Goal: Task Accomplishment & Management: Use online tool/utility

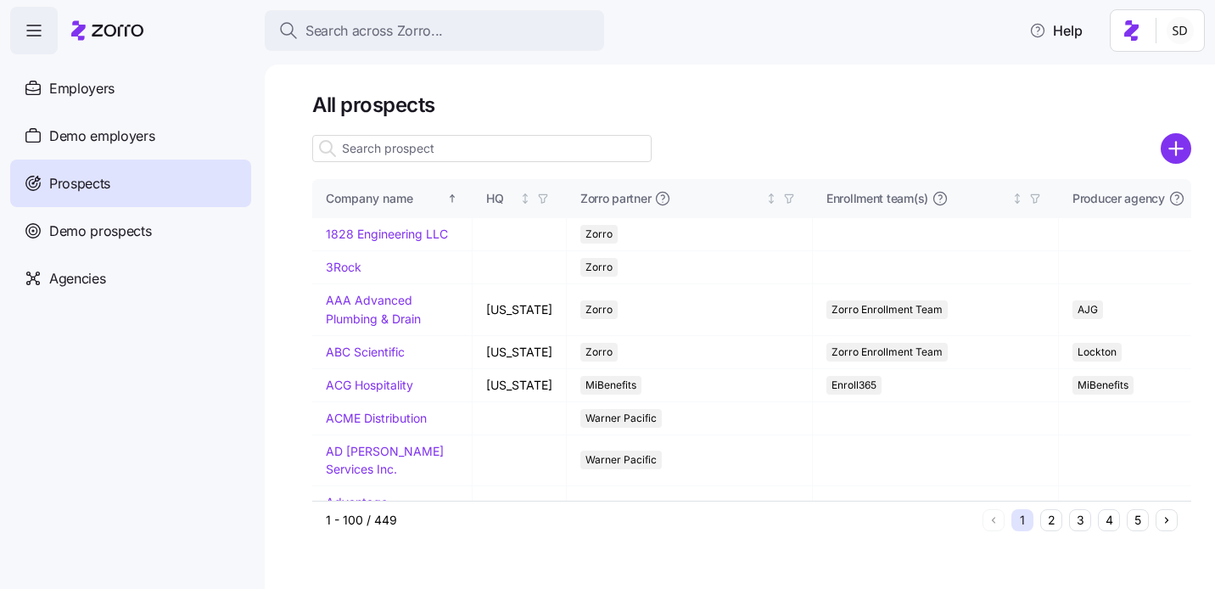
click at [54, 183] on span "Prospects" at bounding box center [79, 183] width 61 height 21
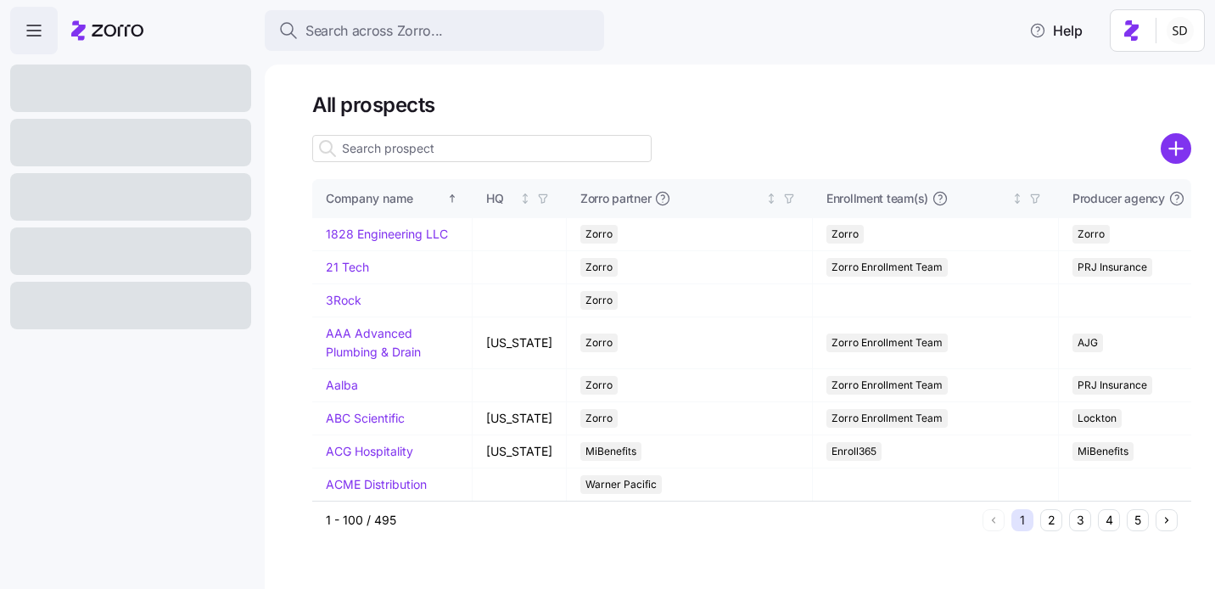
click at [402, 151] on input at bounding box center [481, 148] width 339 height 27
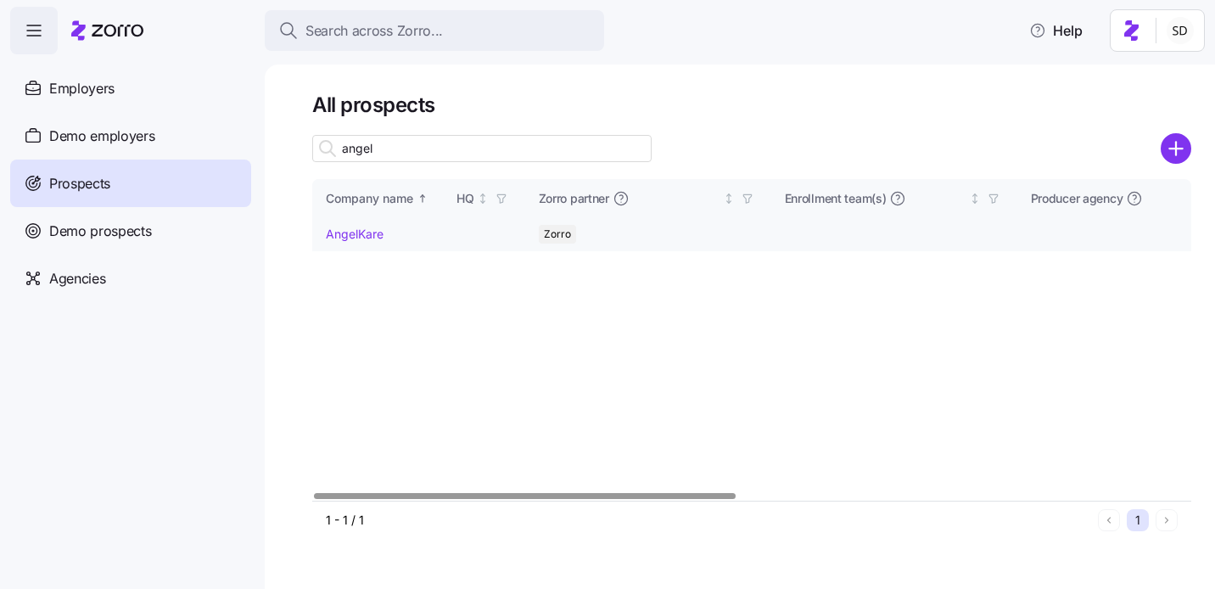
type input "angel"
click at [338, 228] on link "AngelKare" at bounding box center [355, 234] width 58 height 14
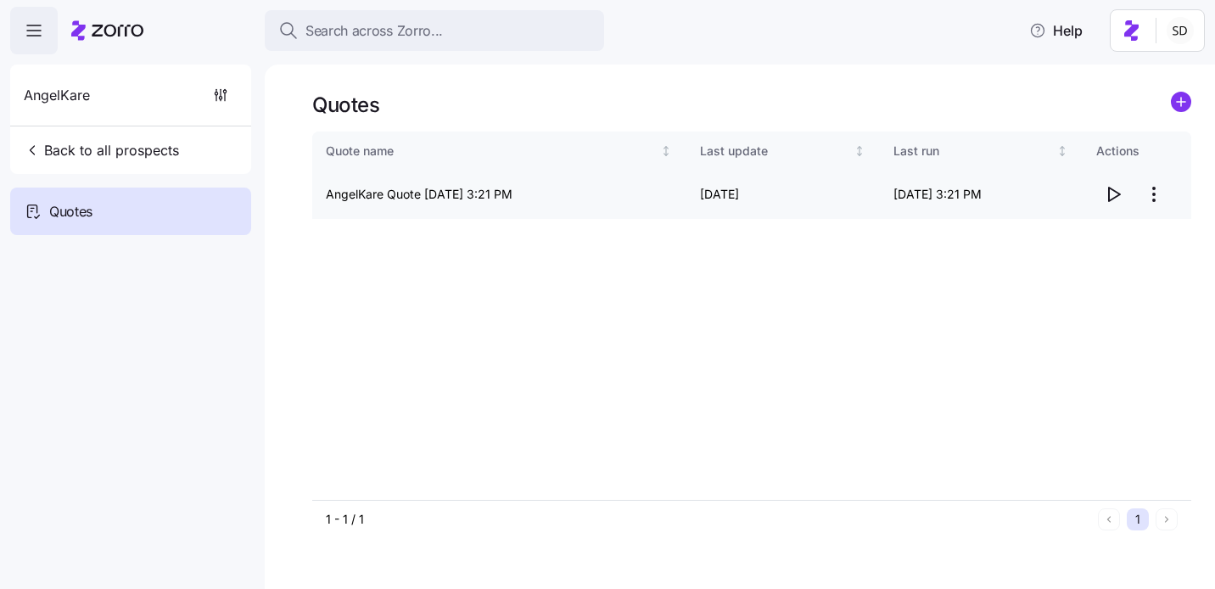
click at [1113, 191] on icon "button" at bounding box center [1113, 194] width 20 height 20
click at [1179, 105] on circle "add icon" at bounding box center [1181, 101] width 19 height 19
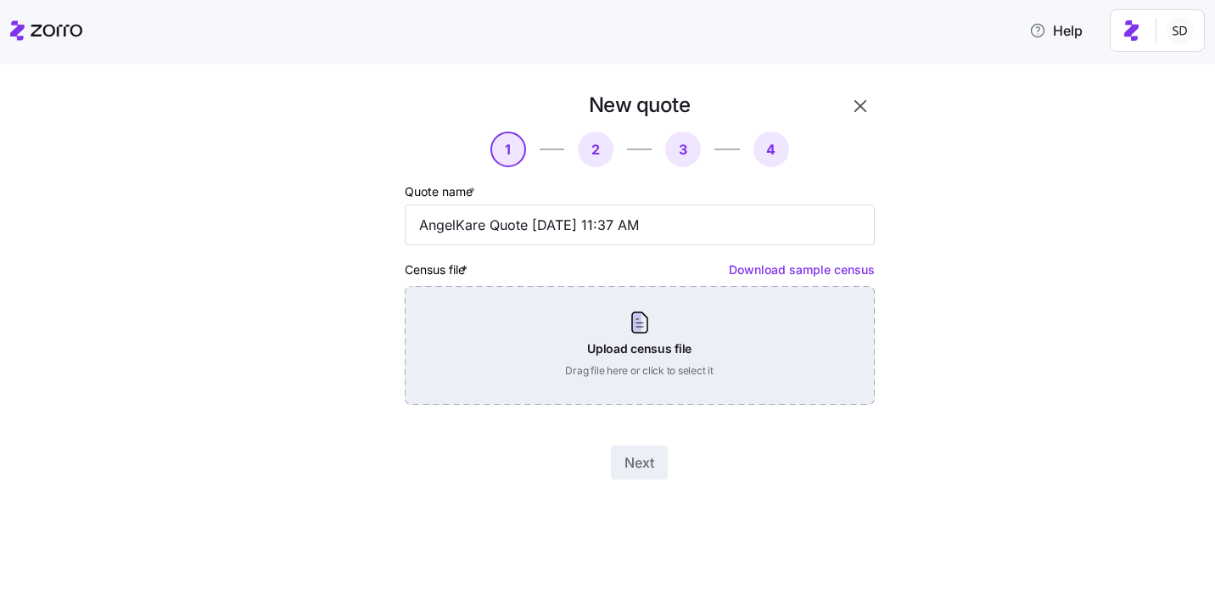
click at [657, 369] on div "Upload census file Drag file here or click to select it" at bounding box center [640, 345] width 470 height 119
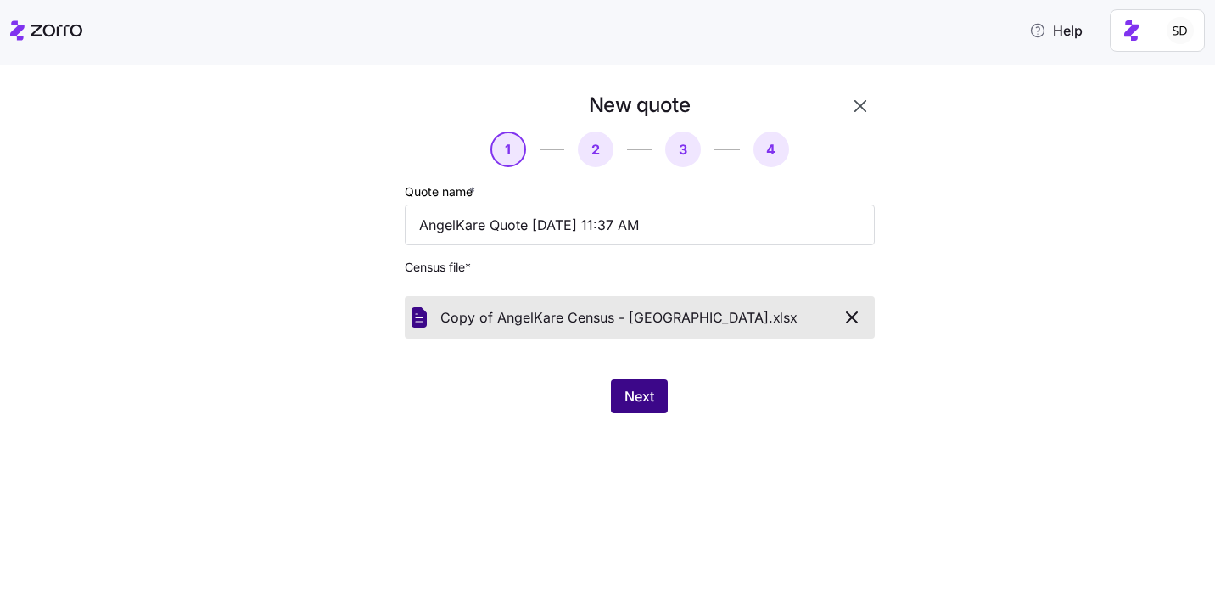
click at [639, 395] on span "Next" at bounding box center [639, 396] width 30 height 20
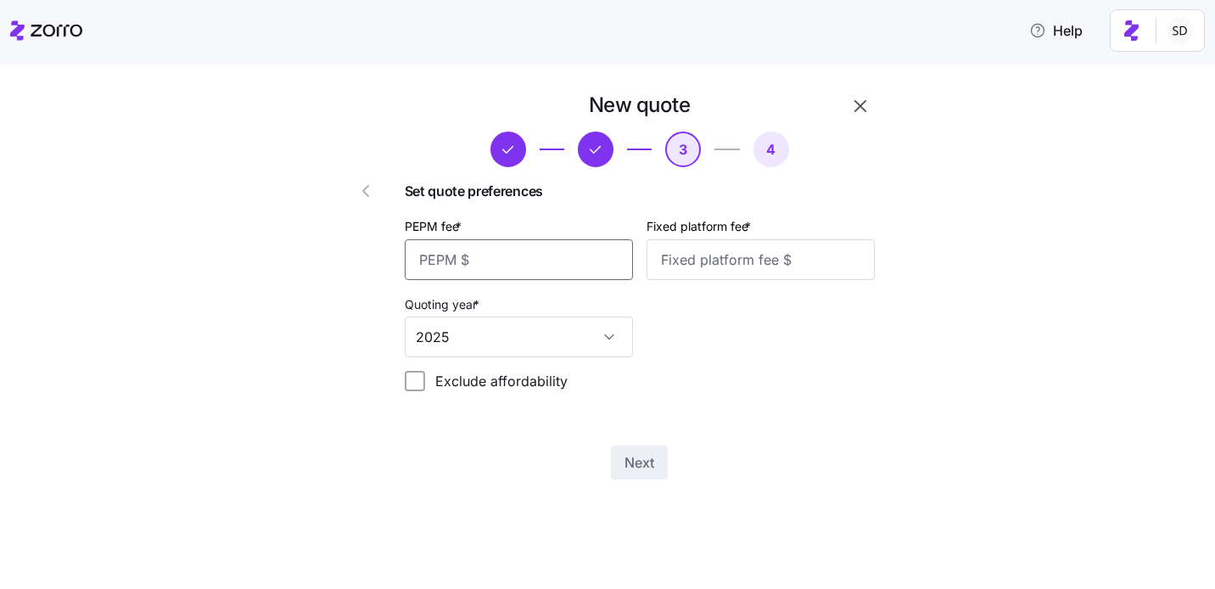
click at [445, 246] on input "PEPM fee *" at bounding box center [519, 259] width 228 height 41
type input "50"
click at [837, 339] on div "PEPM fee * 50 Fixed platform fee * Quoting year * 2025" at bounding box center [640, 286] width 484 height 155
click at [744, 266] on input "Fixed platform fee *" at bounding box center [760, 259] width 228 height 41
type input "100"
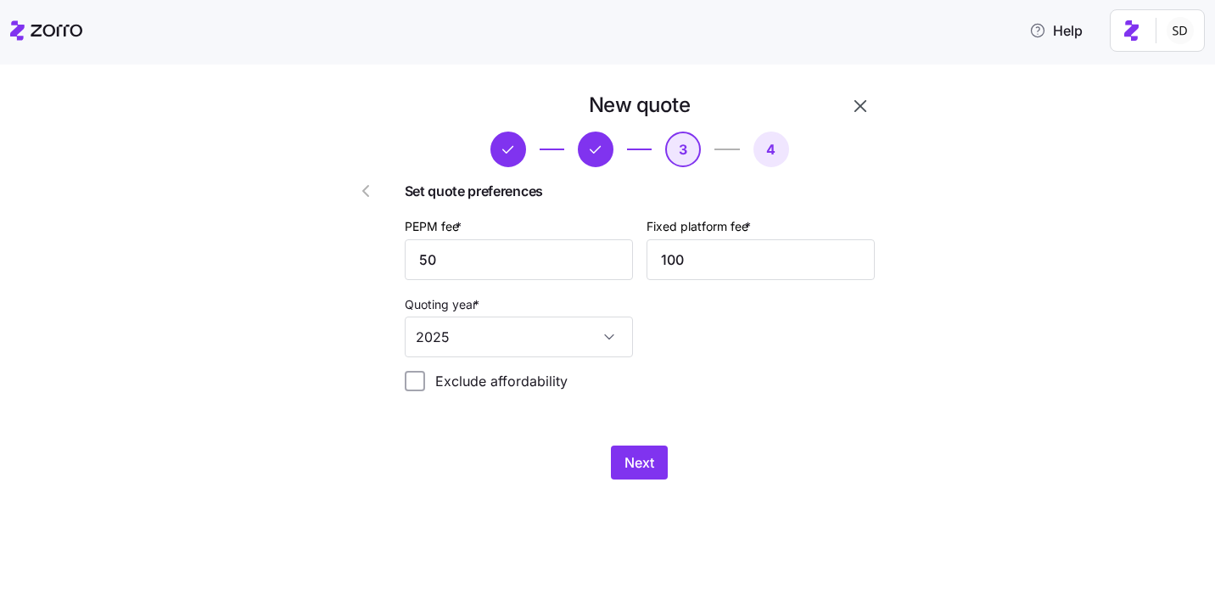
click at [758, 350] on div "PEPM fee * 50 Fixed platform fee * 100 Quoting year * 2025" at bounding box center [640, 286] width 484 height 155
click at [457, 271] on input "50" at bounding box center [519, 259] width 228 height 41
type input "5"
type input "0"
click at [700, 335] on div "PEPM fee * 0 Fixed platform fee * 100 Quoting year * 2025" at bounding box center [640, 286] width 484 height 155
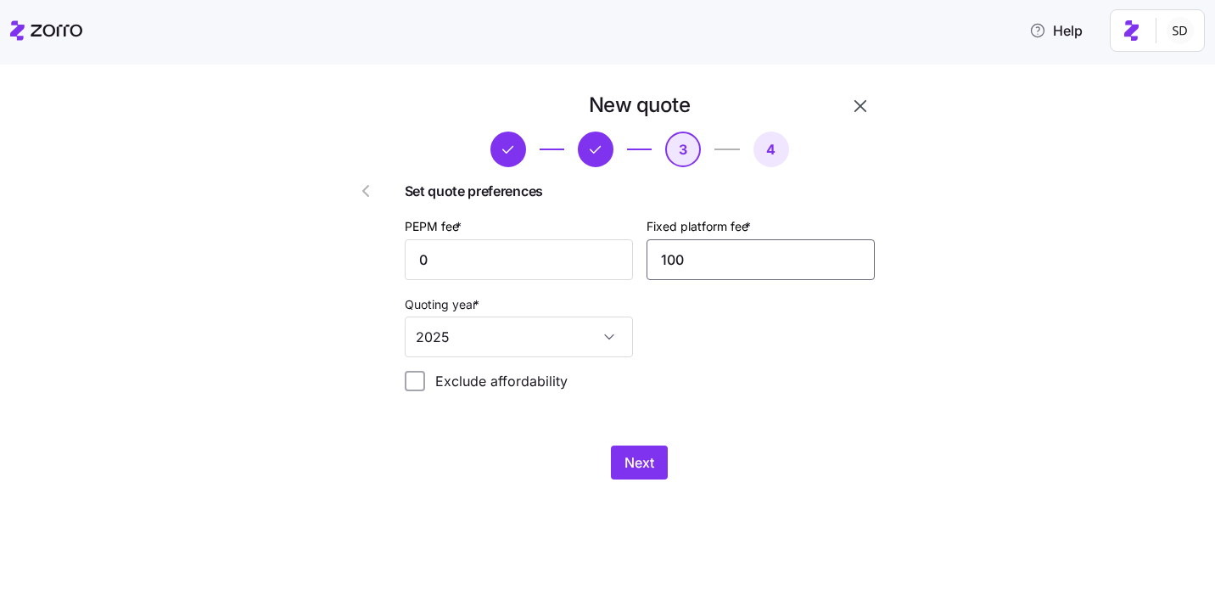
click at [724, 262] on input "100" at bounding box center [760, 259] width 228 height 41
click at [731, 267] on input "100" at bounding box center [760, 259] width 228 height 41
type input "1000"
click at [767, 333] on div "PEPM fee * 0 Fixed platform fee * 1000 Quoting year * 2025" at bounding box center [640, 286] width 484 height 155
click at [635, 460] on span "Next" at bounding box center [639, 462] width 30 height 20
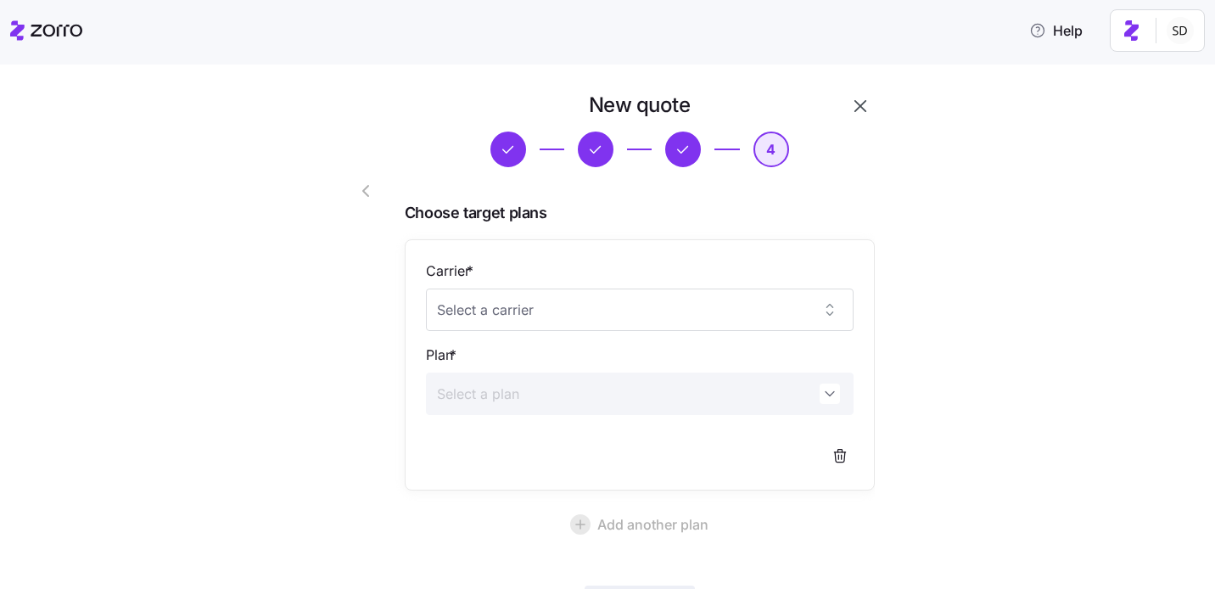
click at [670, 336] on div "Carrier * Plan *" at bounding box center [640, 364] width 428 height 209
click at [665, 312] on input "Carrier *" at bounding box center [640, 309] width 428 height 42
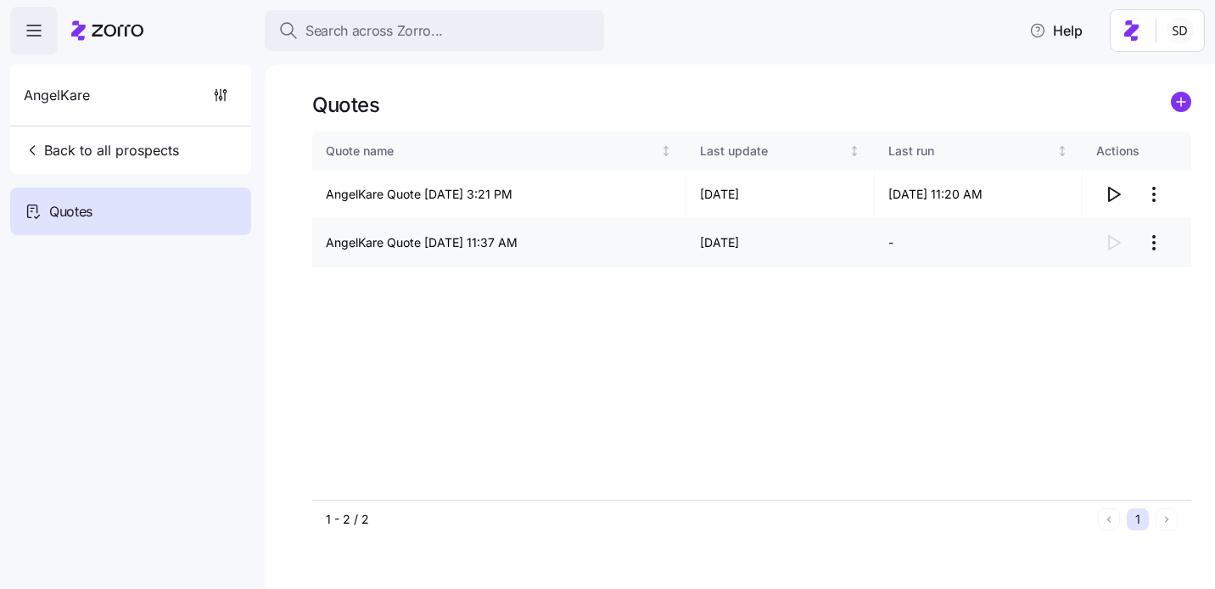
click at [545, 241] on td "AngelKare Quote 08/11/2025 11:37 AM" at bounding box center [499, 243] width 374 height 48
click at [523, 243] on td "AngelKare Quote 08/11/2025 11:37 AM" at bounding box center [499, 243] width 374 height 48
click at [1154, 239] on html "Search across Zorro... Help AngelKare Back to all prospects Quotes Quotes Quote…" at bounding box center [607, 289] width 1215 height 579
click at [1107, 284] on div "Continue setup" at bounding box center [1086, 284] width 156 height 27
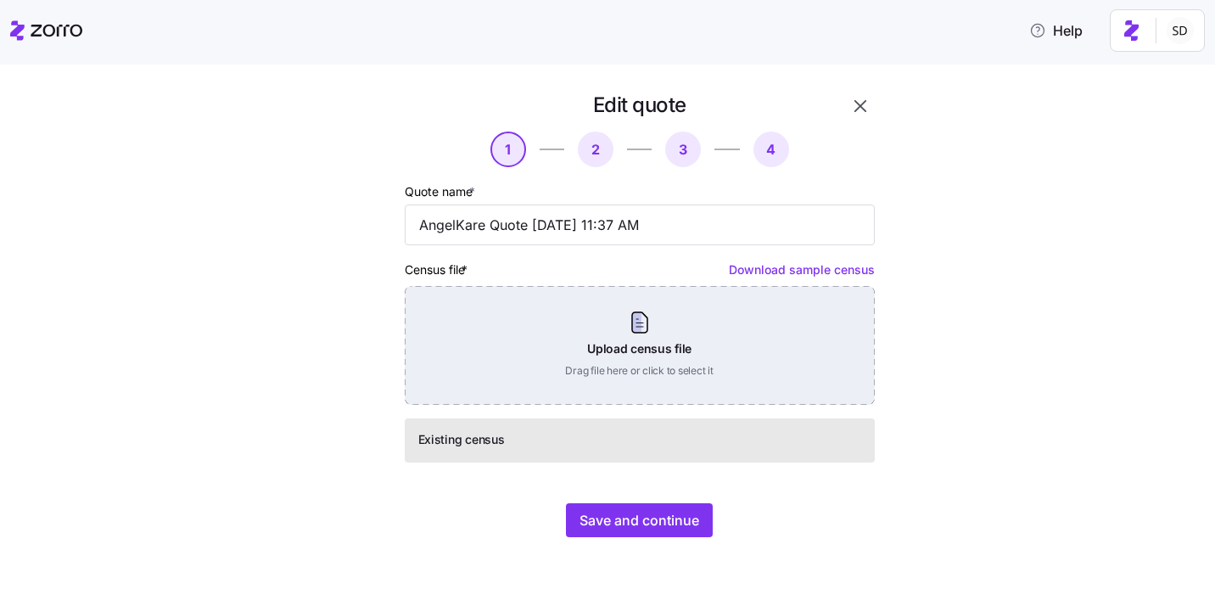
click at [696, 367] on div "Upload census file Drag file here or click to select it" at bounding box center [640, 345] width 470 height 119
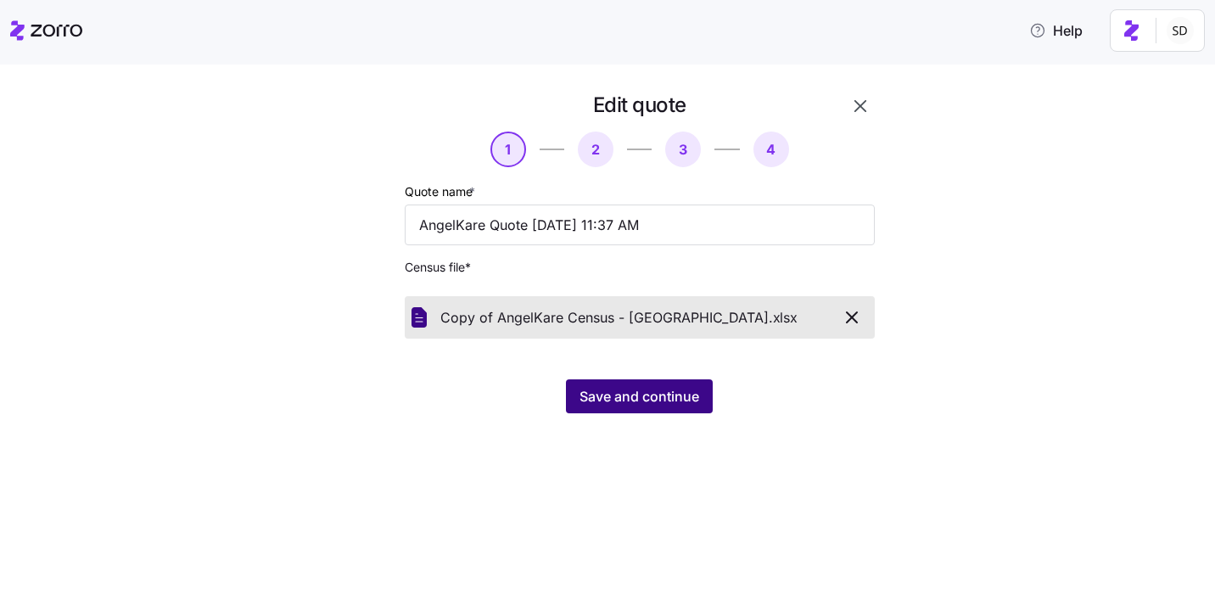
click at [584, 389] on span "Save and continue" at bounding box center [639, 396] width 120 height 20
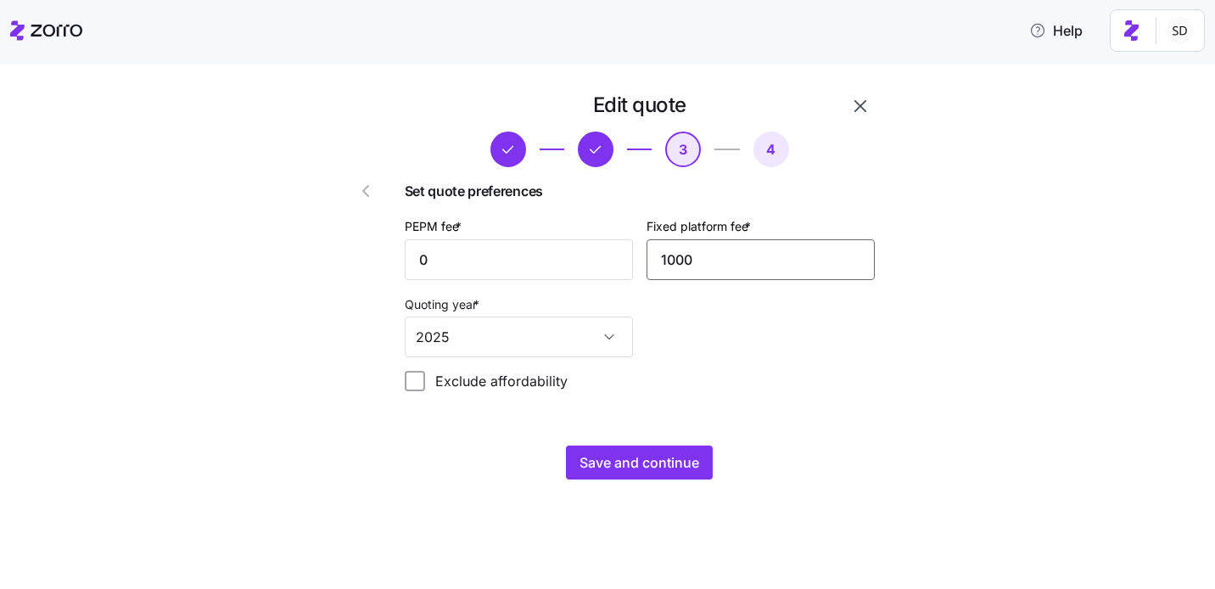
click at [782, 261] on input "1000" at bounding box center [760, 259] width 228 height 41
type input "600"
click at [764, 333] on div "PEPM fee * 0 Fixed platform fee * 600 Quoting year * 2025" at bounding box center [640, 286] width 484 height 155
click at [579, 464] on button "Save and continue" at bounding box center [639, 462] width 147 height 34
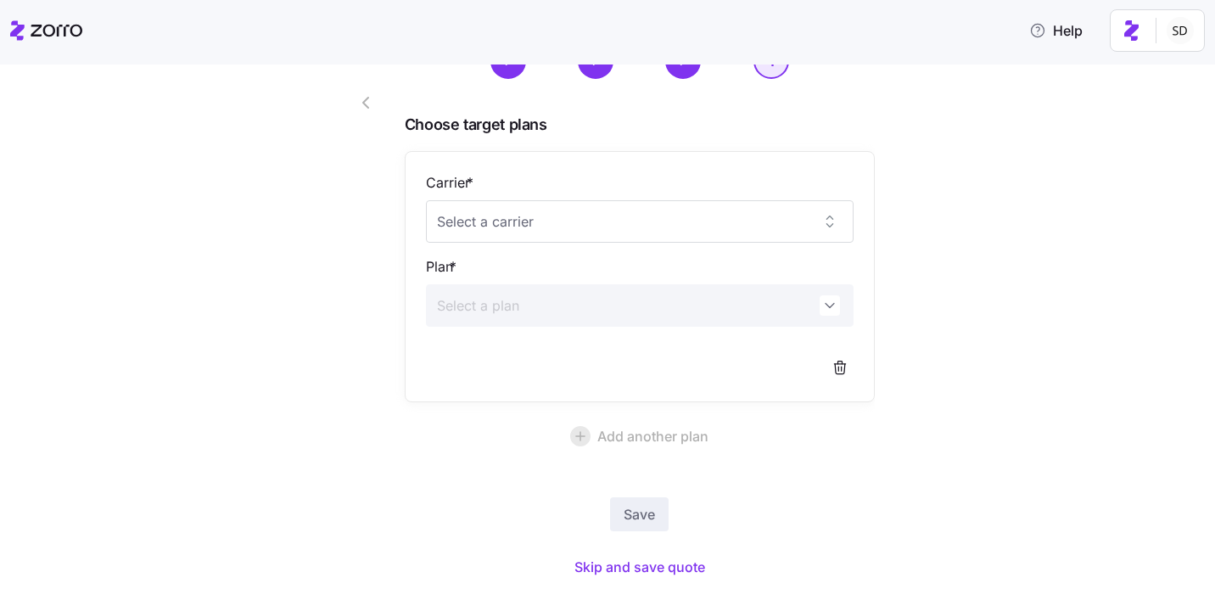
scroll to position [142, 0]
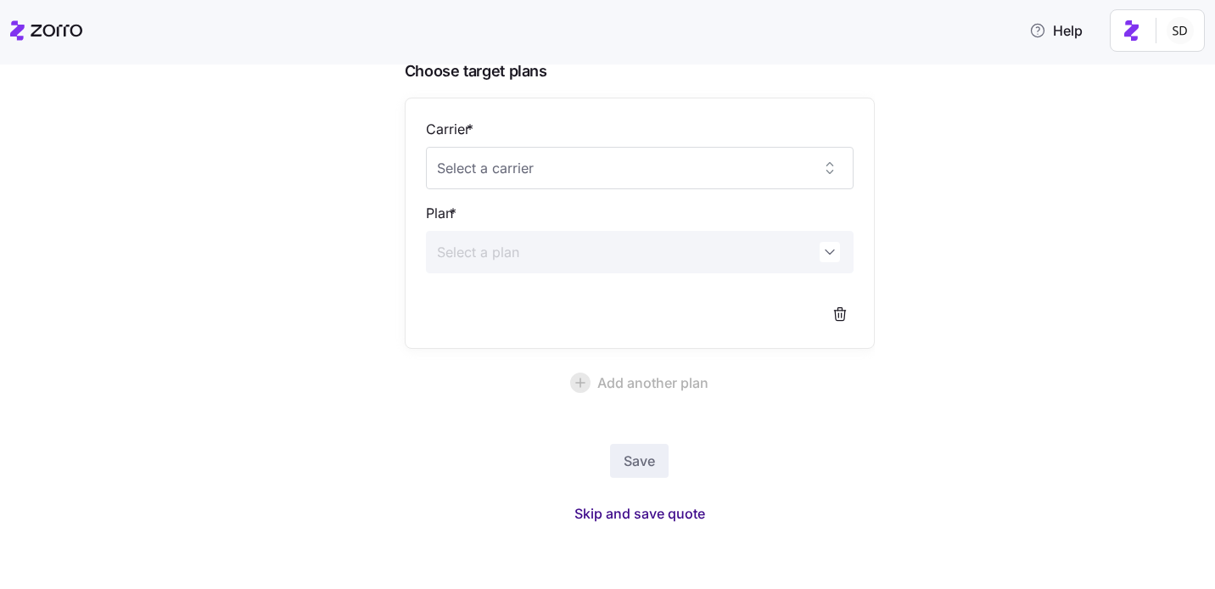
click at [641, 511] on span "Skip and save quote" at bounding box center [639, 513] width 131 height 20
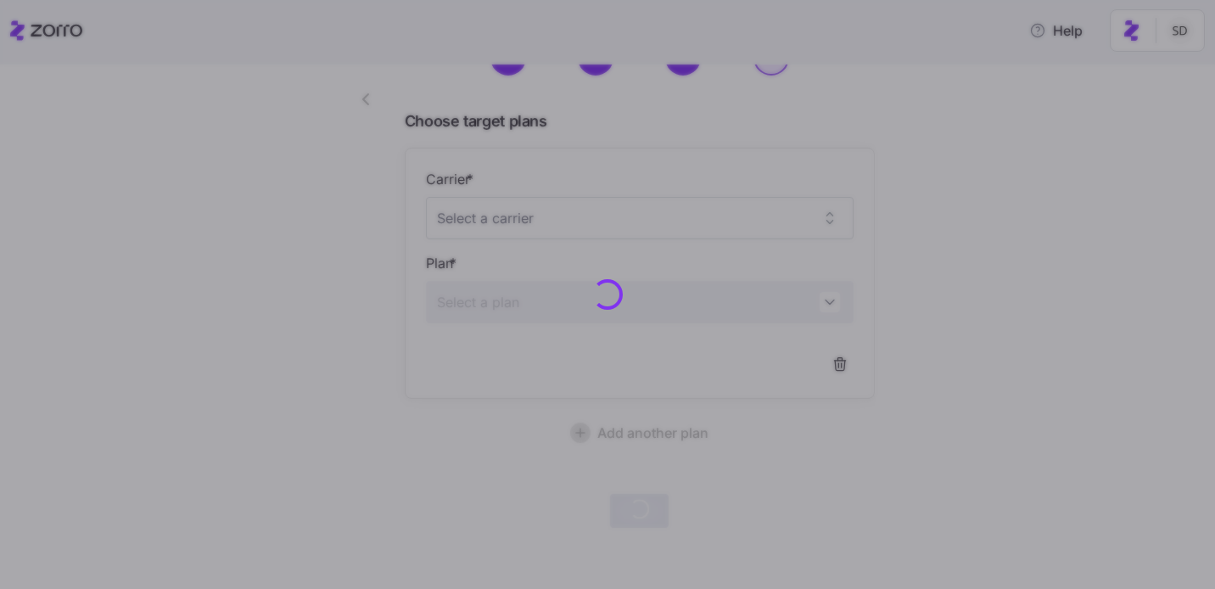
scroll to position [91, 0]
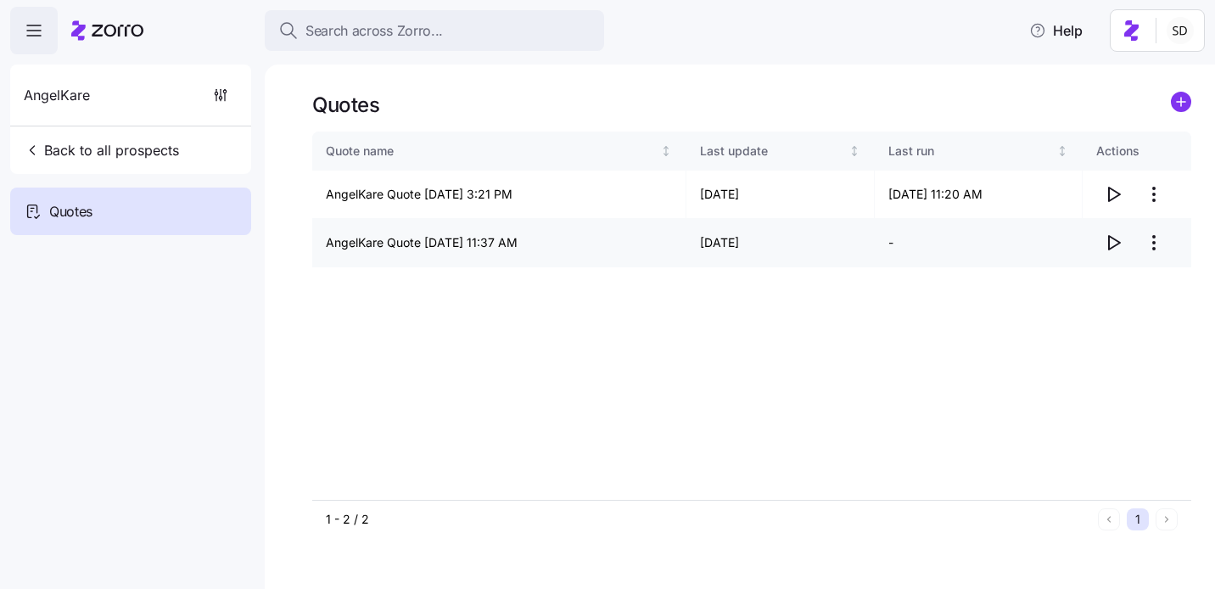
click at [1115, 238] on icon "button" at bounding box center [1113, 242] width 20 height 20
click at [1182, 101] on circle "add icon" at bounding box center [1181, 101] width 19 height 19
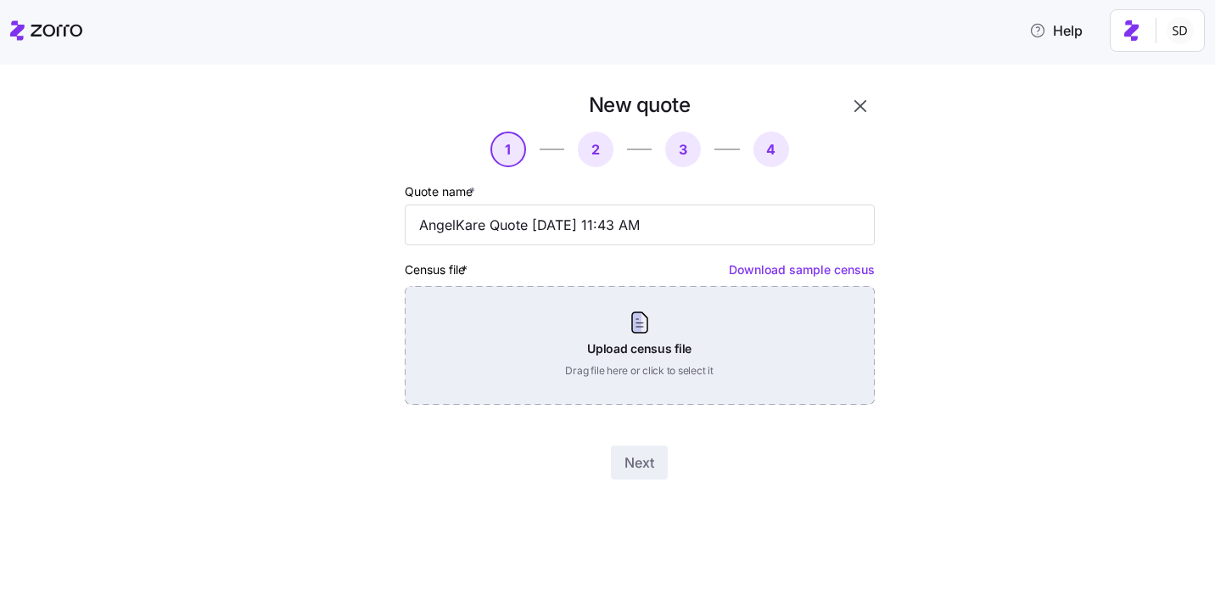
click at [618, 372] on div "Upload census file Drag file here or click to select it" at bounding box center [640, 345] width 470 height 119
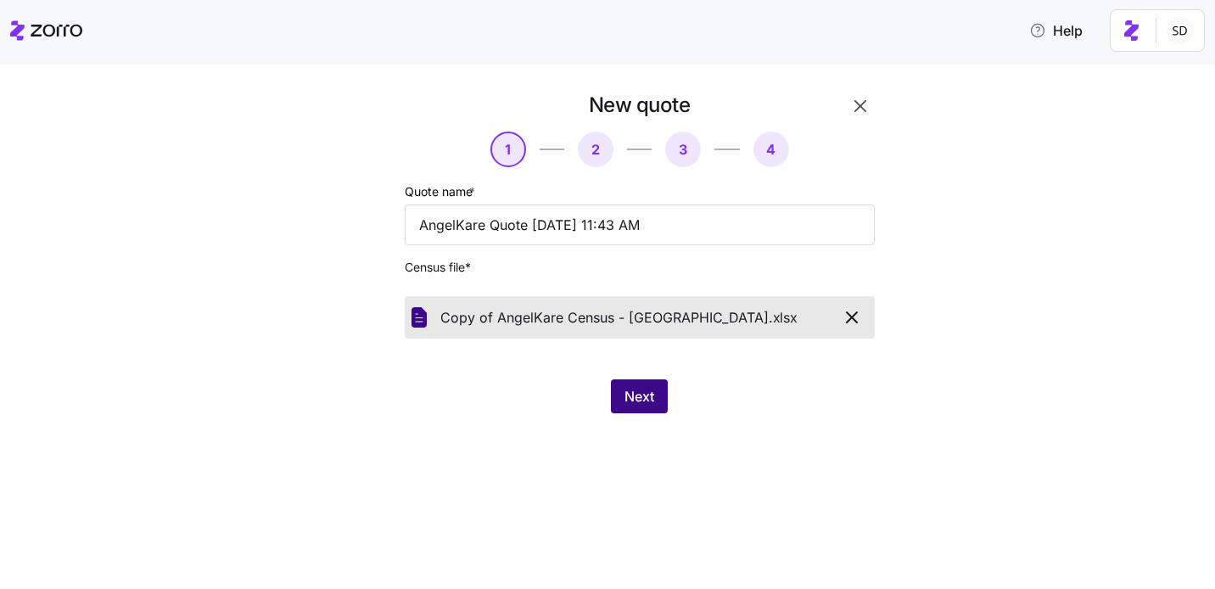
click at [635, 400] on span "Next" at bounding box center [639, 396] width 30 height 20
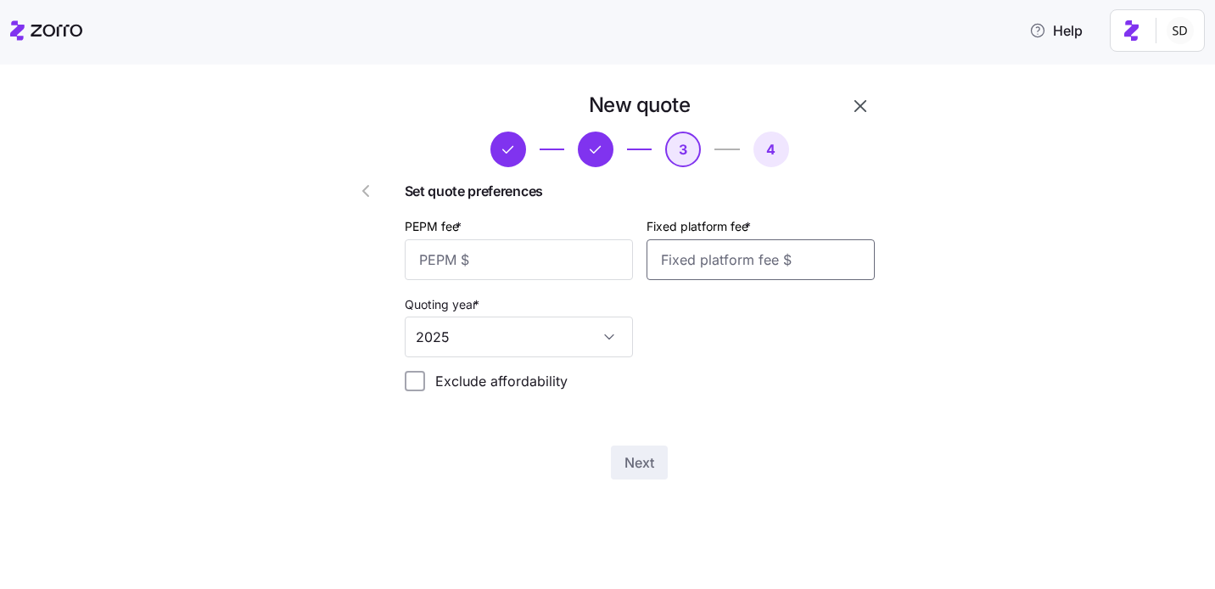
click at [691, 270] on input "Fixed platform fee *" at bounding box center [760, 259] width 228 height 41
type input "1000"
click at [775, 413] on div "New quote 3 4 Set quote preferences PEPM fee * Fixed platform fee * 1000 Quotin…" at bounding box center [640, 285] width 484 height 401
click at [514, 238] on div "PEPM fee *" at bounding box center [519, 247] width 228 height 64
click at [507, 254] on input "PEPM fee *" at bounding box center [519, 259] width 228 height 41
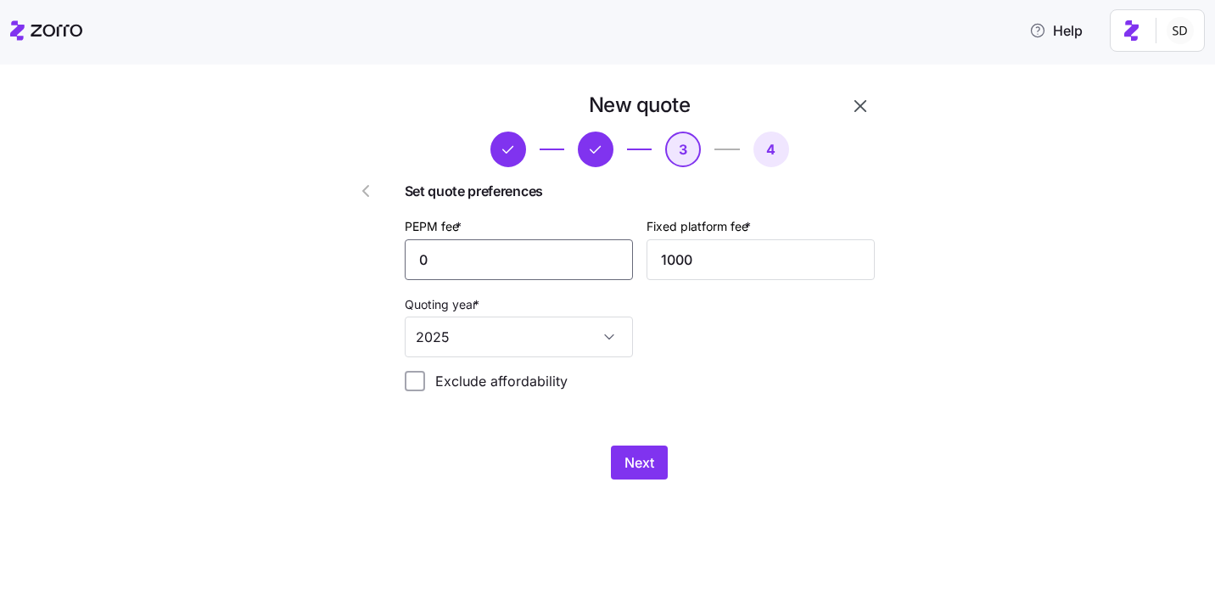
type input "0"
click at [809, 369] on div "Set quote preferences PEPM fee * 0 Fixed platform fee * 1000 Quoting year * 202…" at bounding box center [640, 293] width 470 height 224
click at [637, 463] on span "Next" at bounding box center [639, 462] width 30 height 20
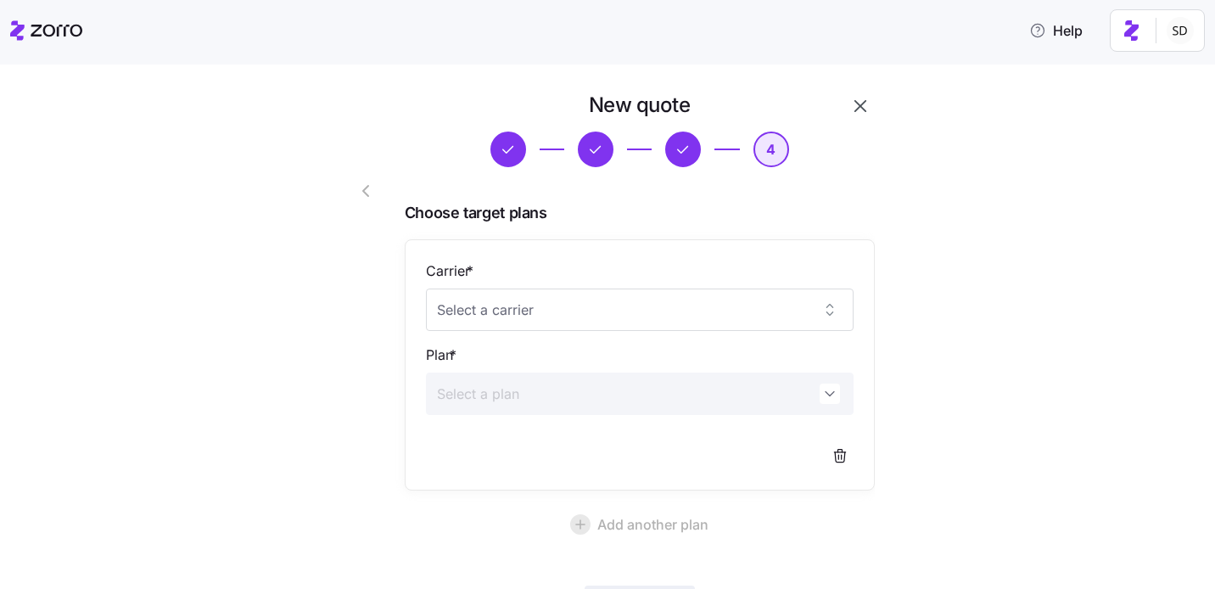
scroll to position [142, 0]
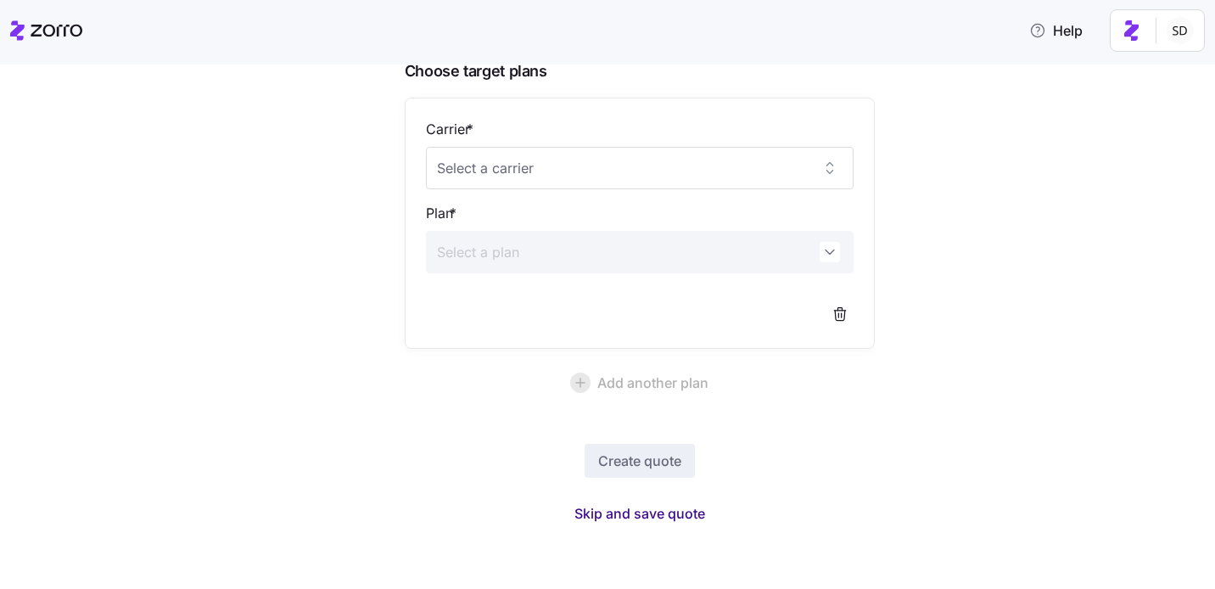
click at [642, 515] on span "Skip and save quote" at bounding box center [639, 513] width 131 height 20
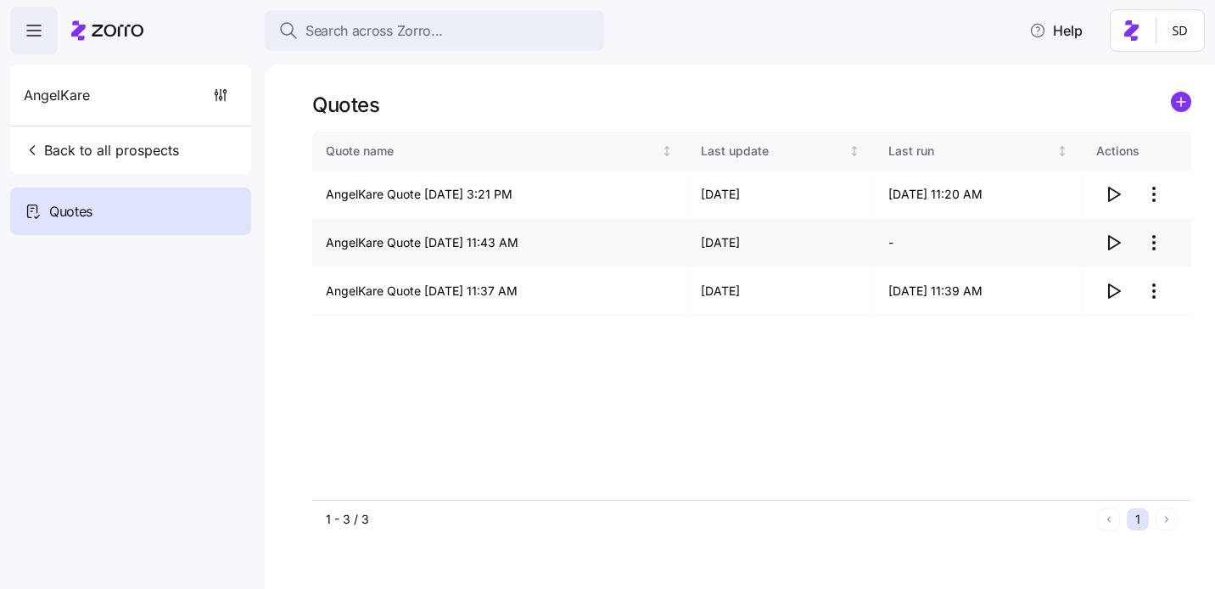
click at [1110, 243] on icon "button" at bounding box center [1113, 242] width 20 height 20
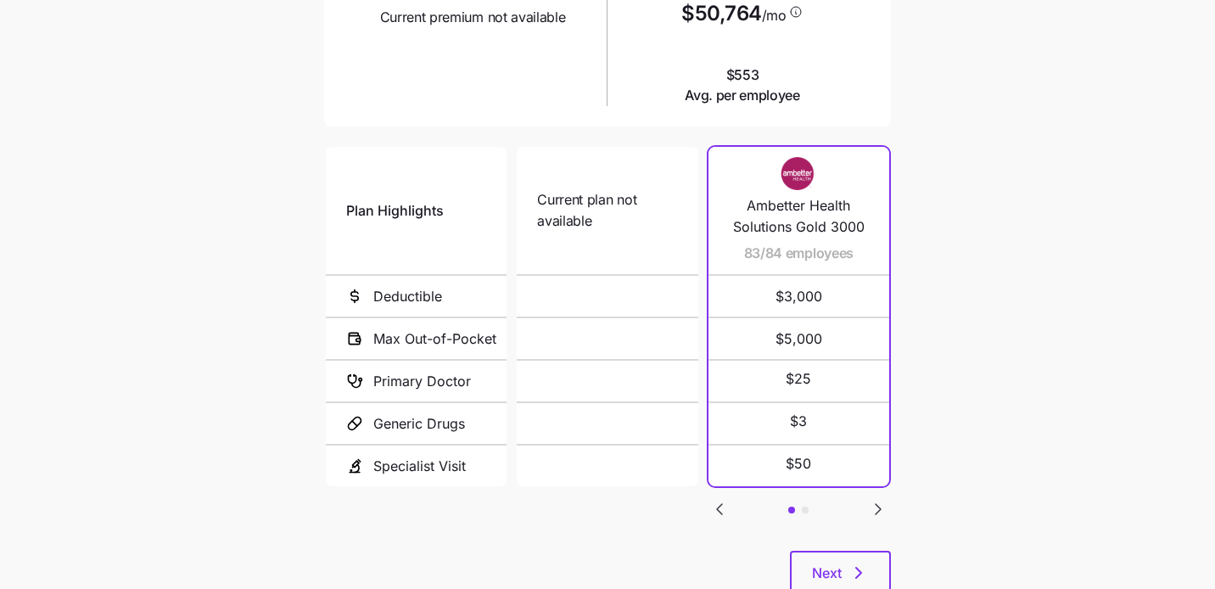
scroll to position [336, 0]
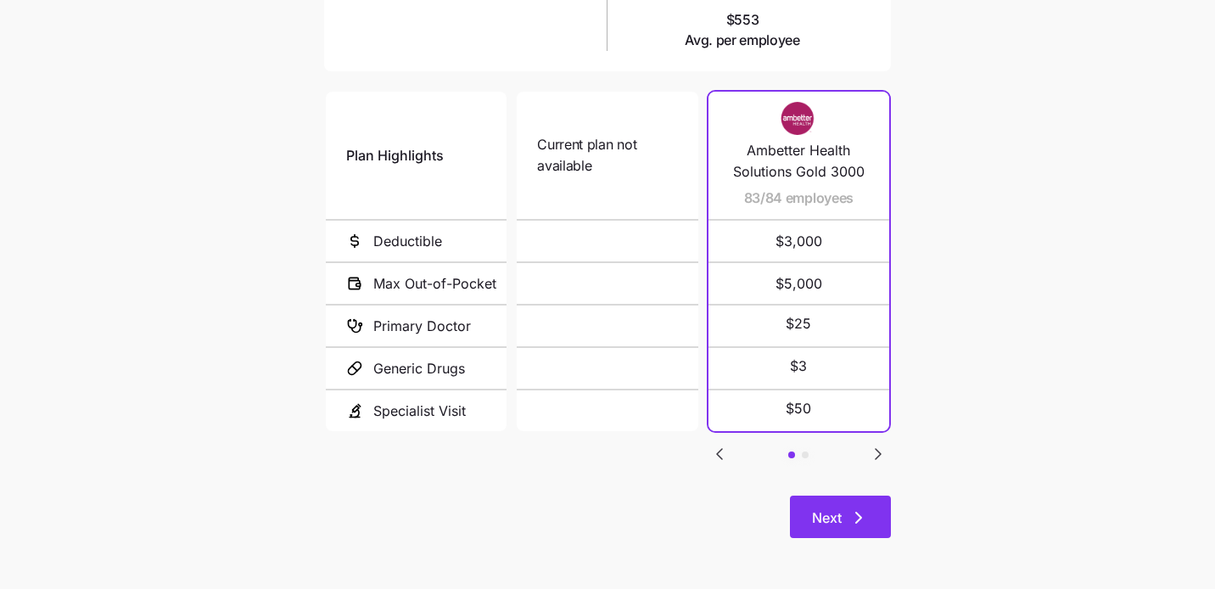
click at [843, 513] on span "Next" at bounding box center [840, 517] width 57 height 20
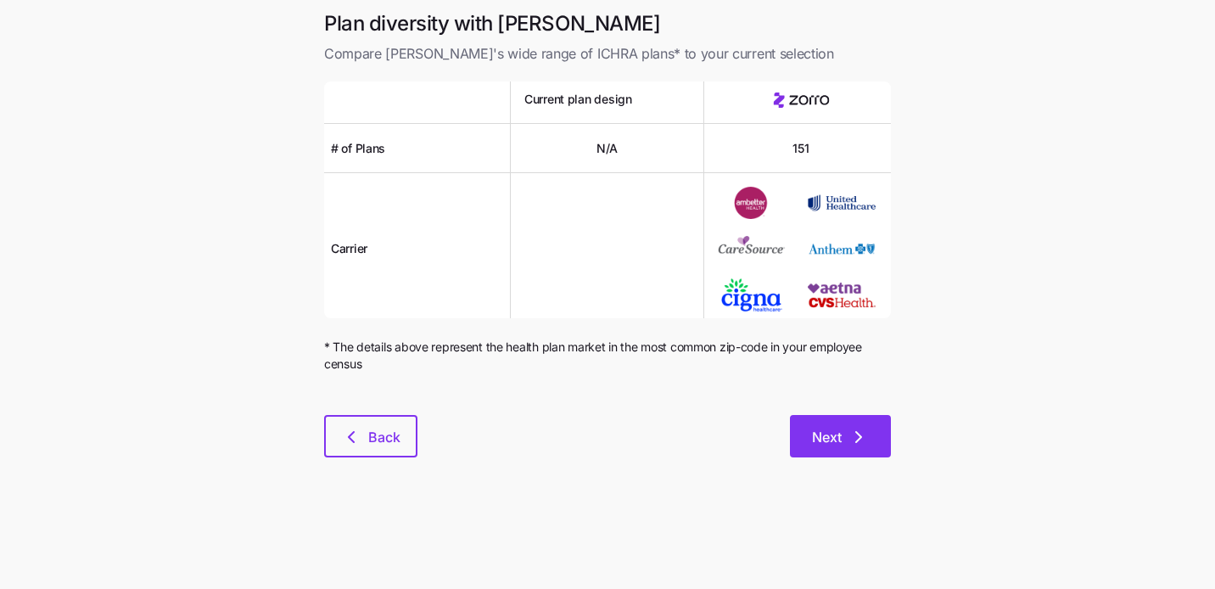
click at [838, 442] on span "Next" at bounding box center [827, 437] width 30 height 20
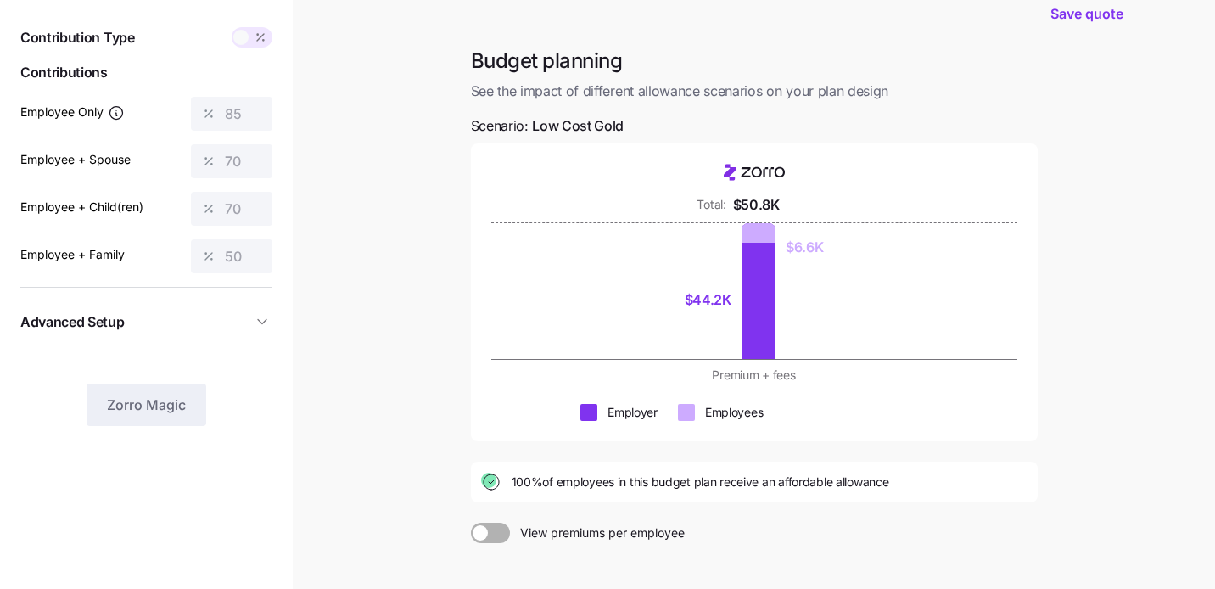
scroll to position [50, 0]
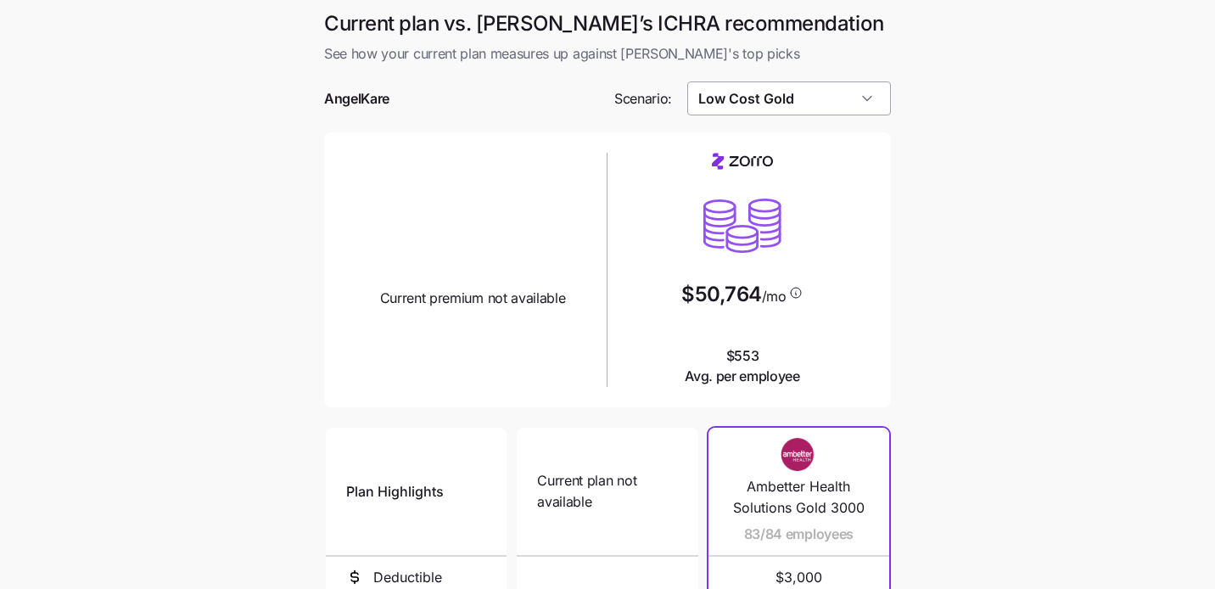
click at [813, 97] on input "Low Cost Gold" at bounding box center [789, 98] width 204 height 34
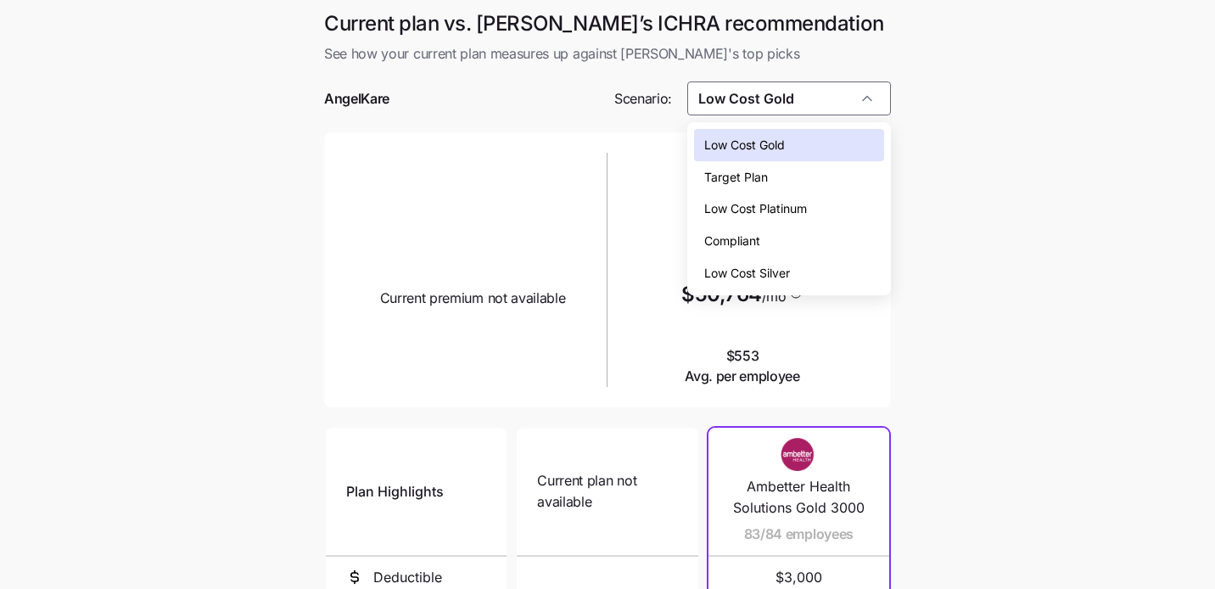
click at [804, 276] on div "Low Cost Silver" at bounding box center [789, 273] width 191 height 32
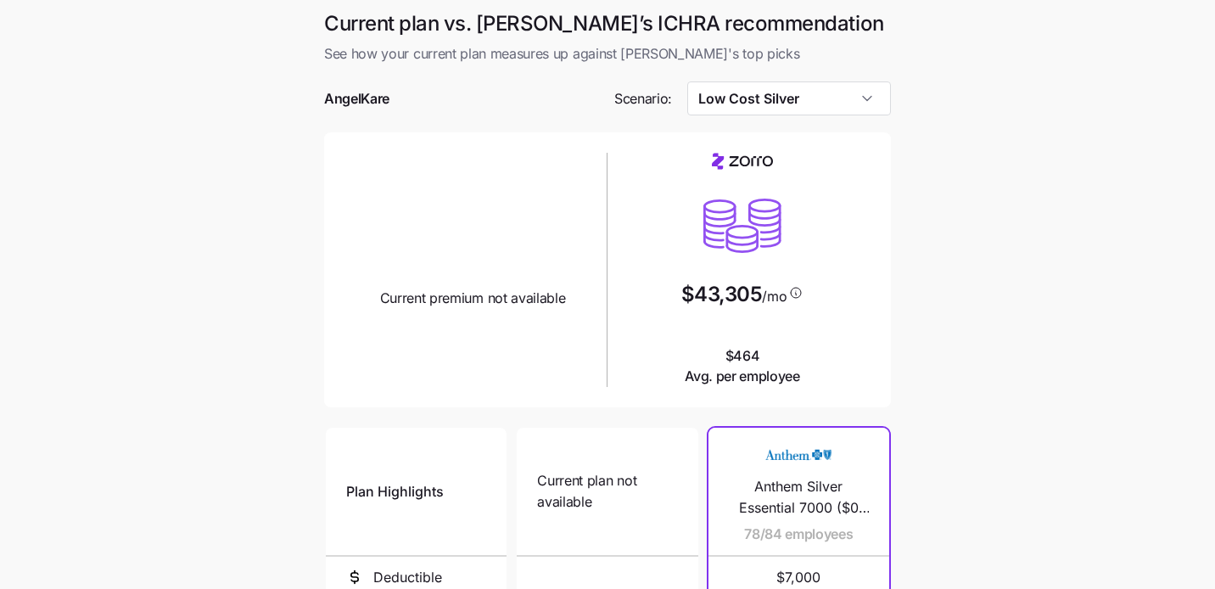
type input "Low Cost Silver"
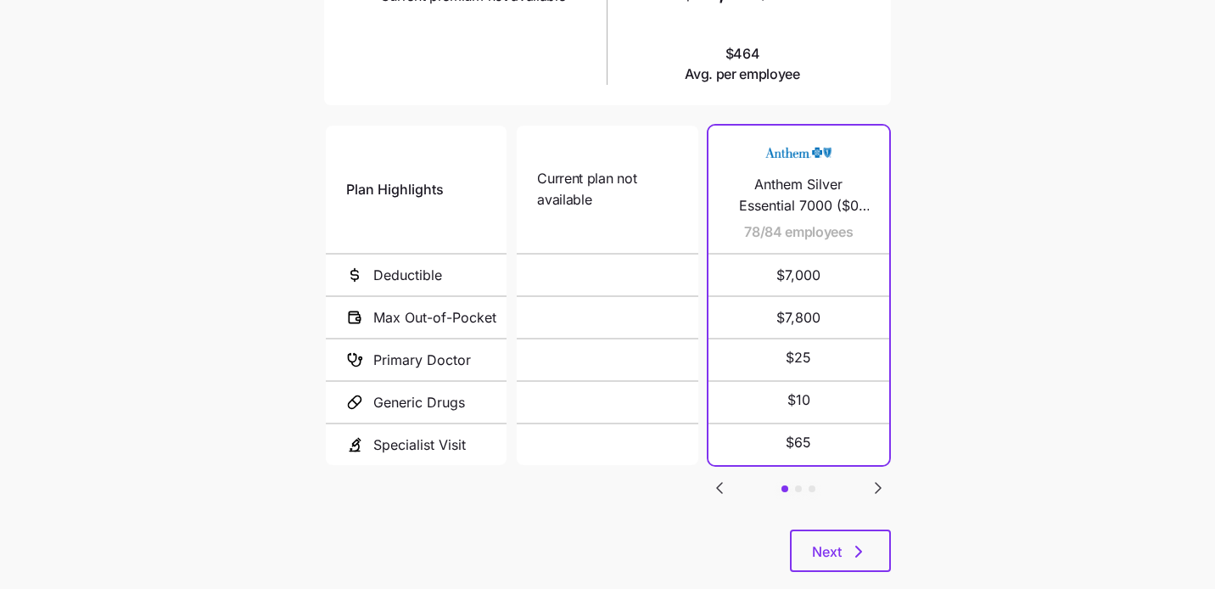
scroll to position [319, 0]
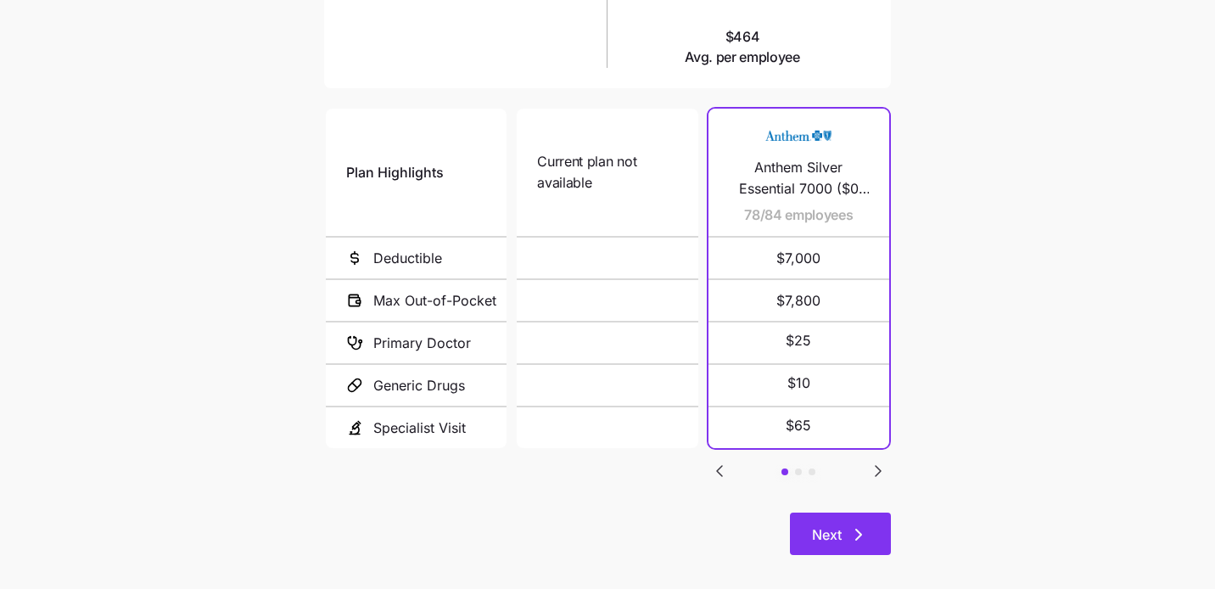
click at [836, 535] on span "Next" at bounding box center [827, 534] width 30 height 20
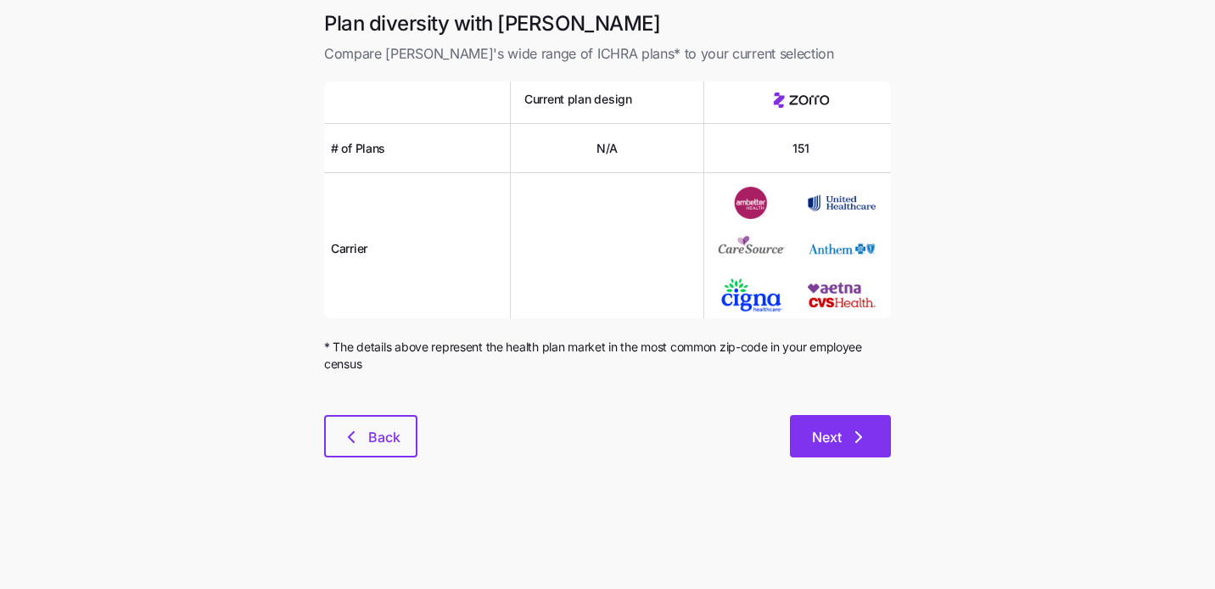
click at [827, 435] on span "Next" at bounding box center [827, 437] width 30 height 20
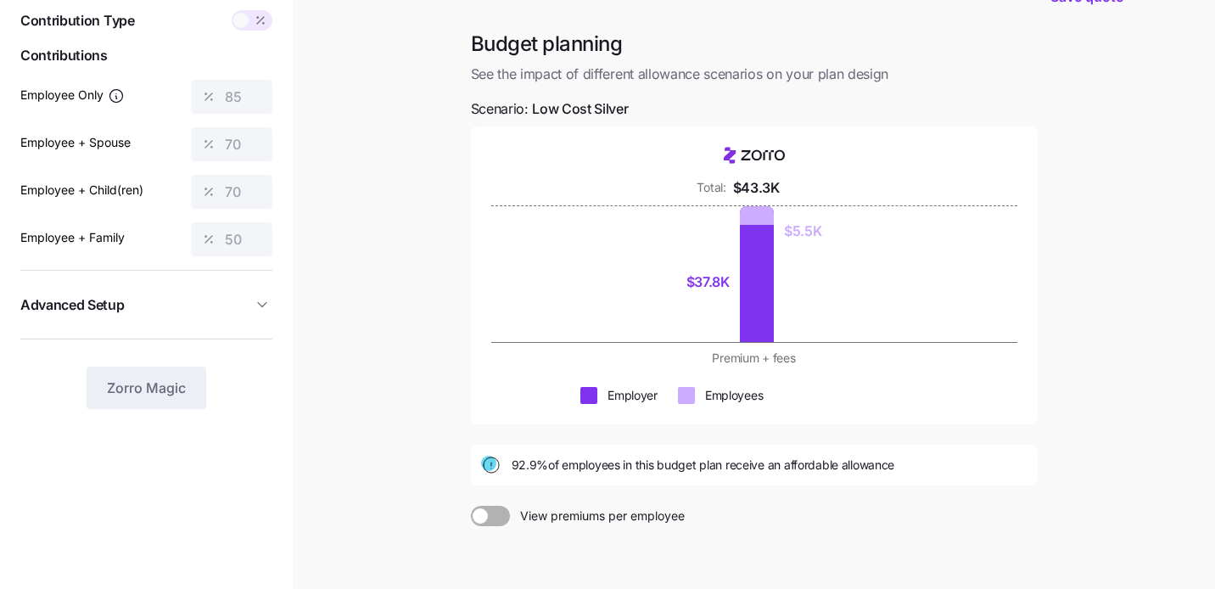
scroll to position [77, 0]
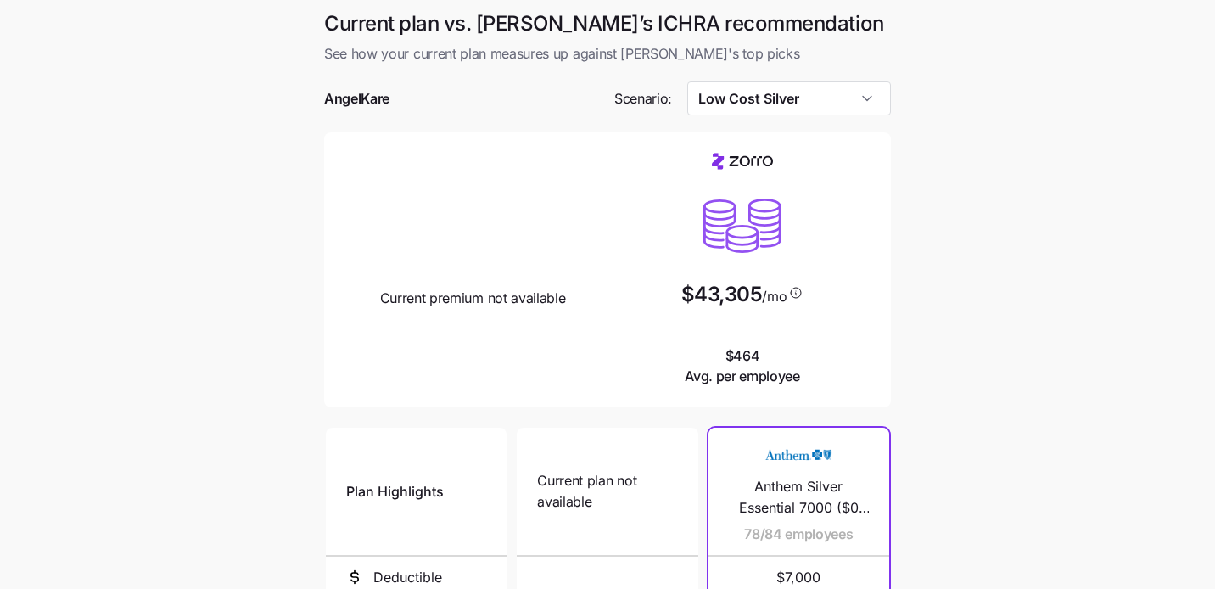
scroll to position [336, 0]
click at [842, 110] on input "Target Plan" at bounding box center [789, 98] width 204 height 34
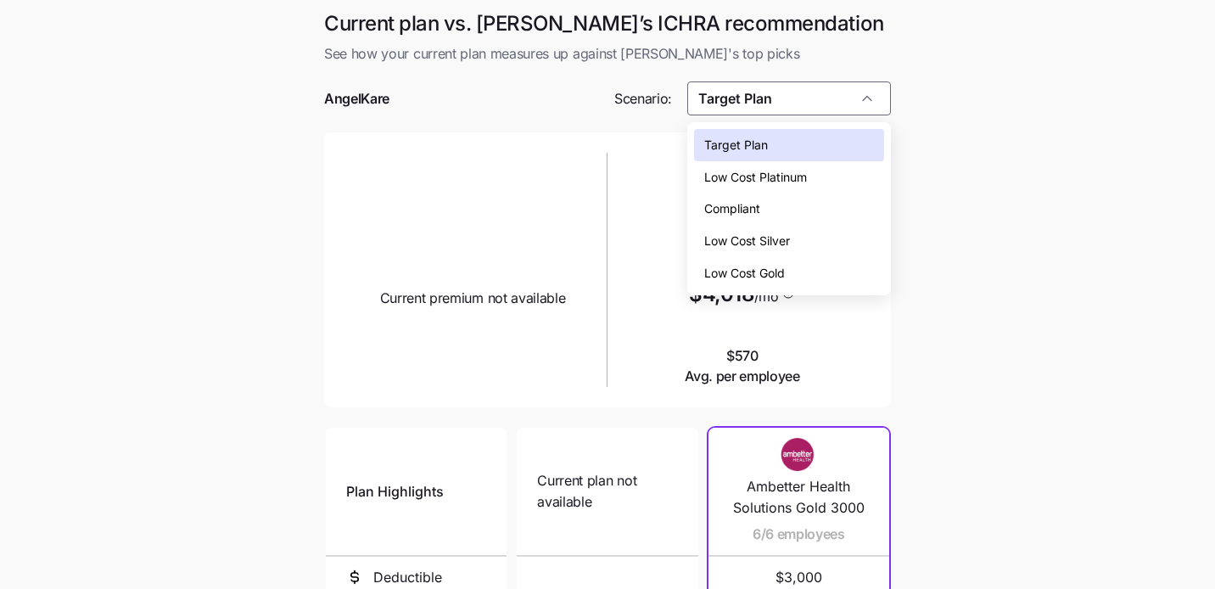
click at [818, 242] on div "Low Cost Silver" at bounding box center [789, 241] width 191 height 32
type input "Low Cost Silver"
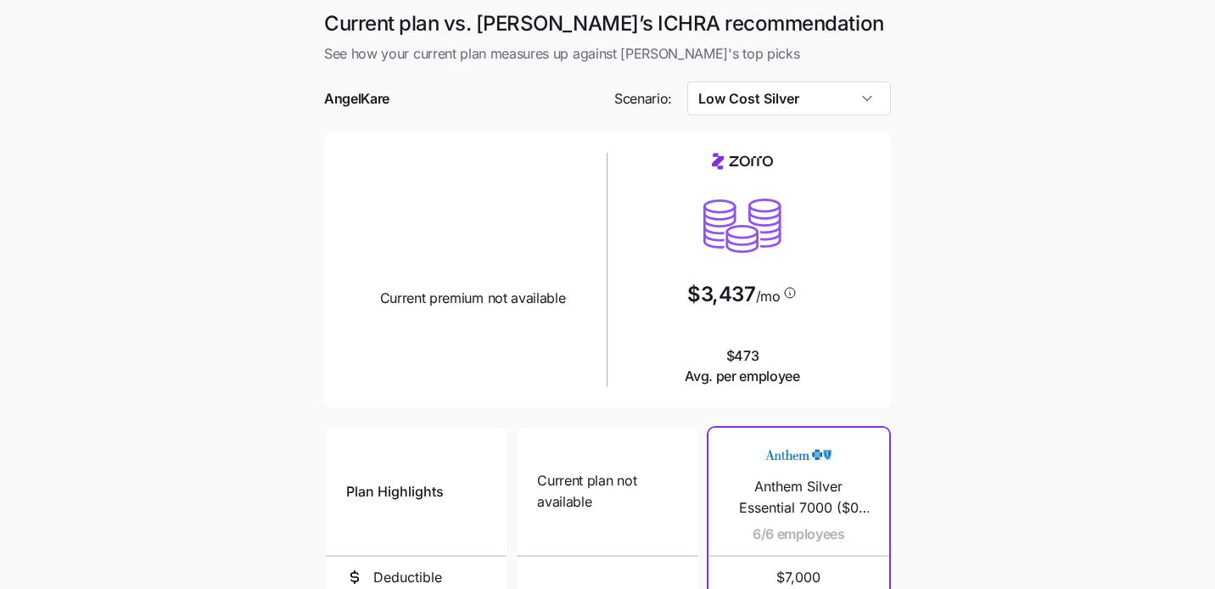
scroll to position [336, 0]
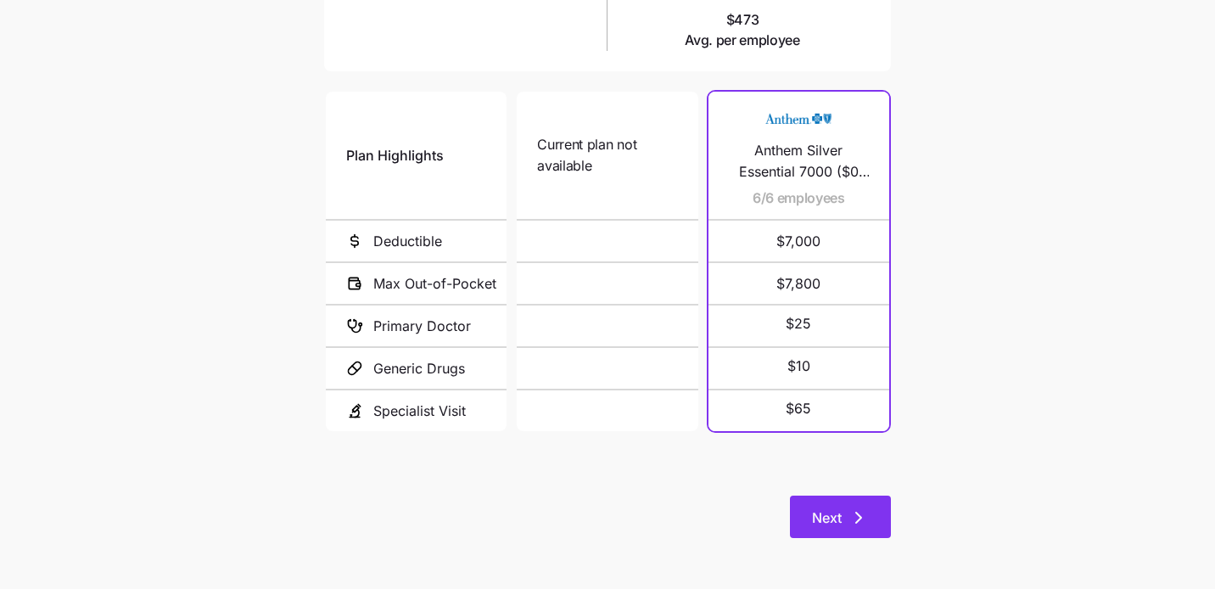
click at [814, 513] on span "Next" at bounding box center [827, 517] width 30 height 20
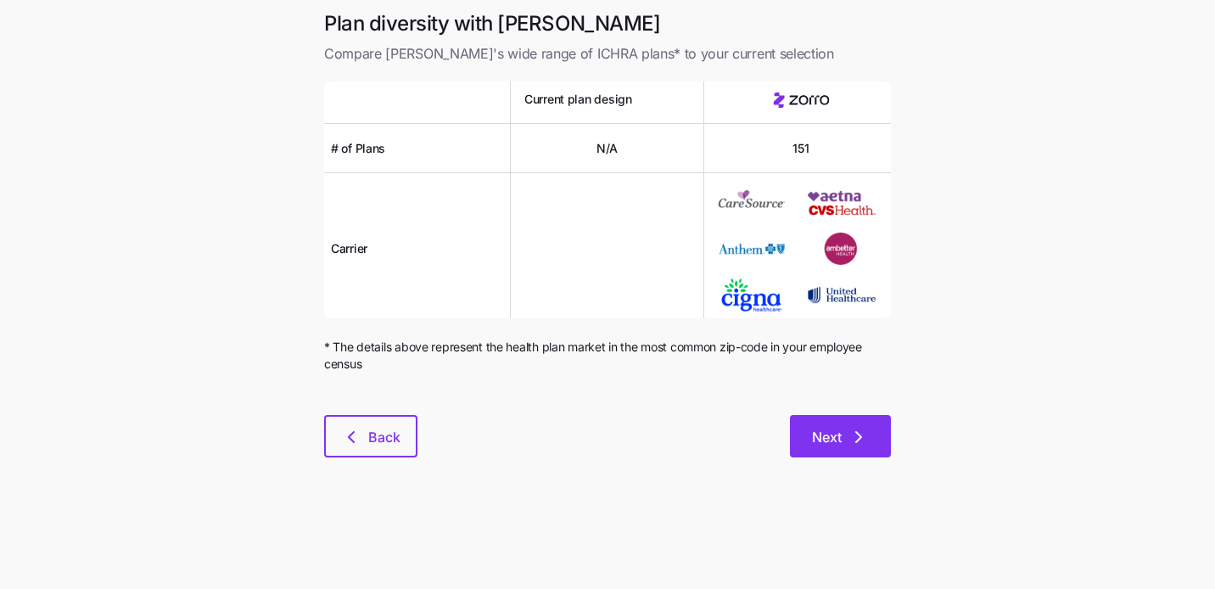
click at [816, 448] on button "Next" at bounding box center [840, 436] width 101 height 42
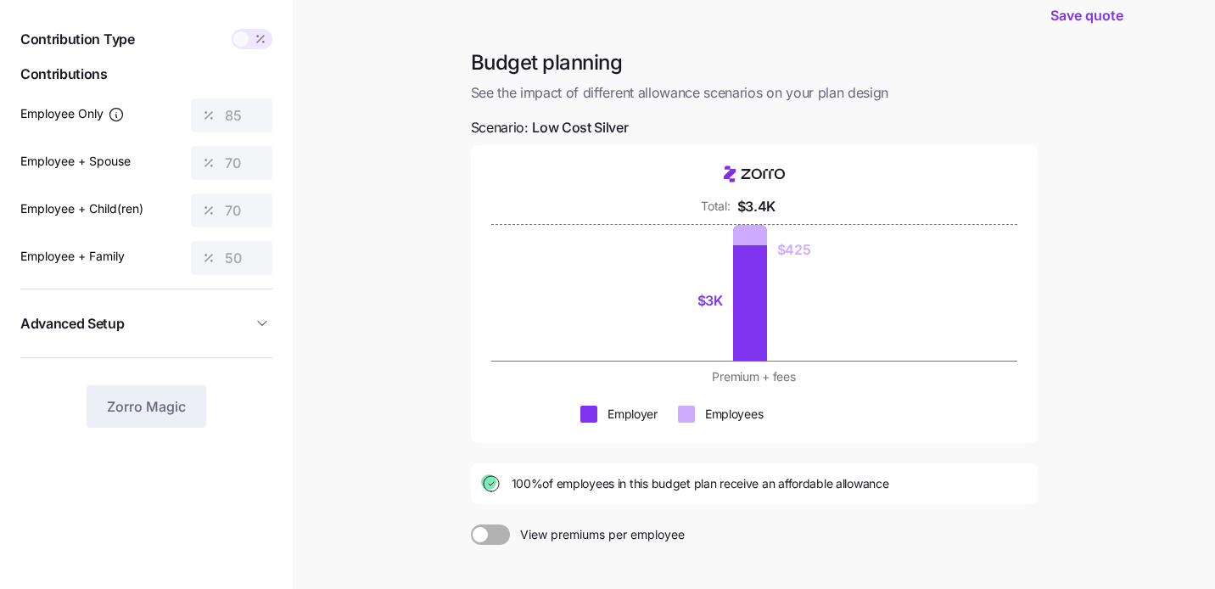
scroll to position [57, 0]
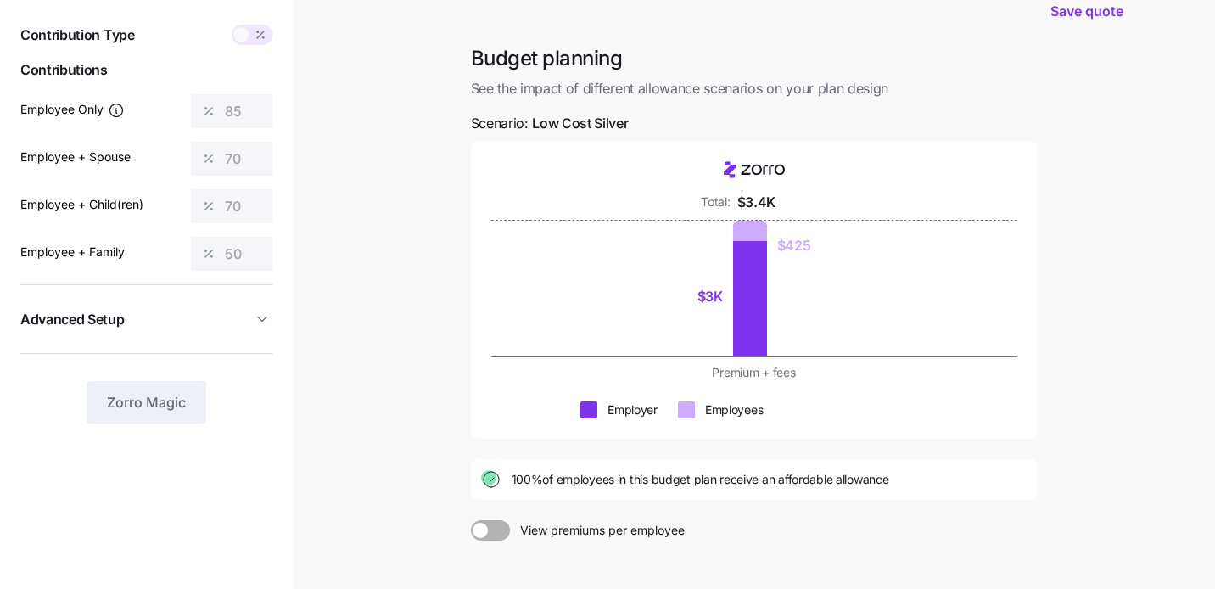
click at [756, 307] on div at bounding box center [750, 289] width 34 height 136
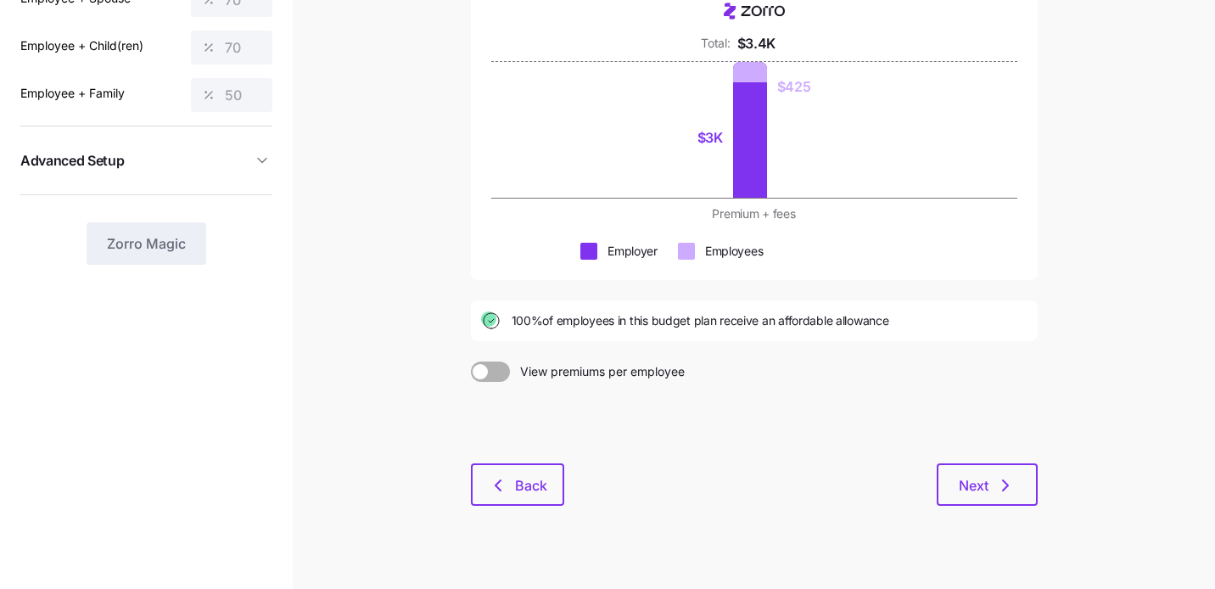
scroll to position [241, 0]
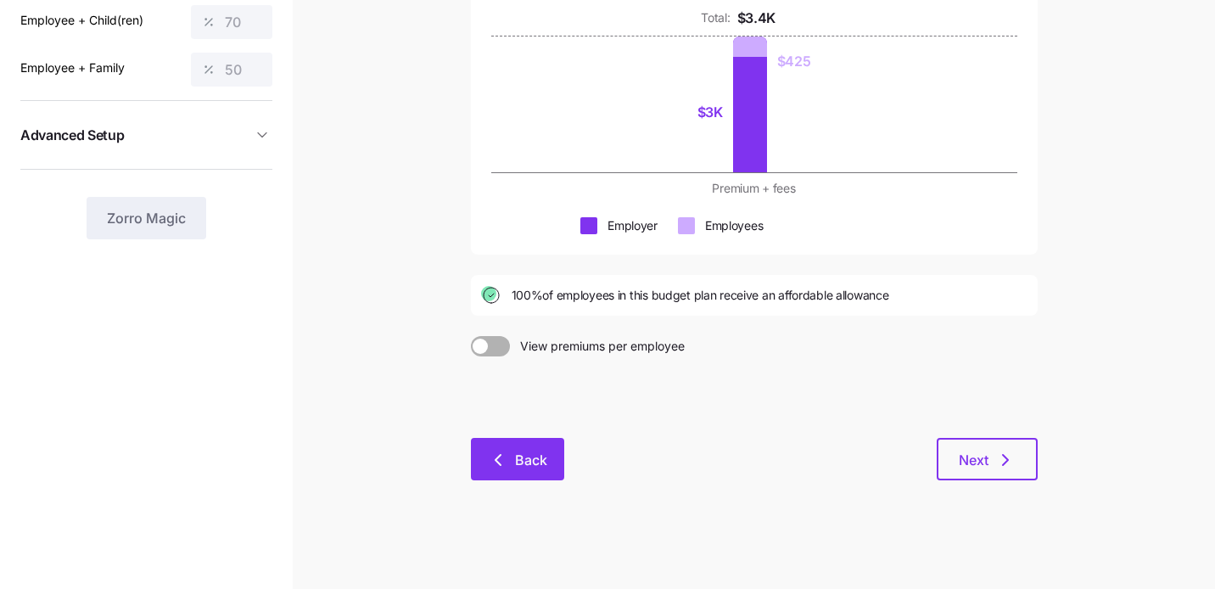
click at [517, 454] on span "Back" at bounding box center [531, 460] width 32 height 20
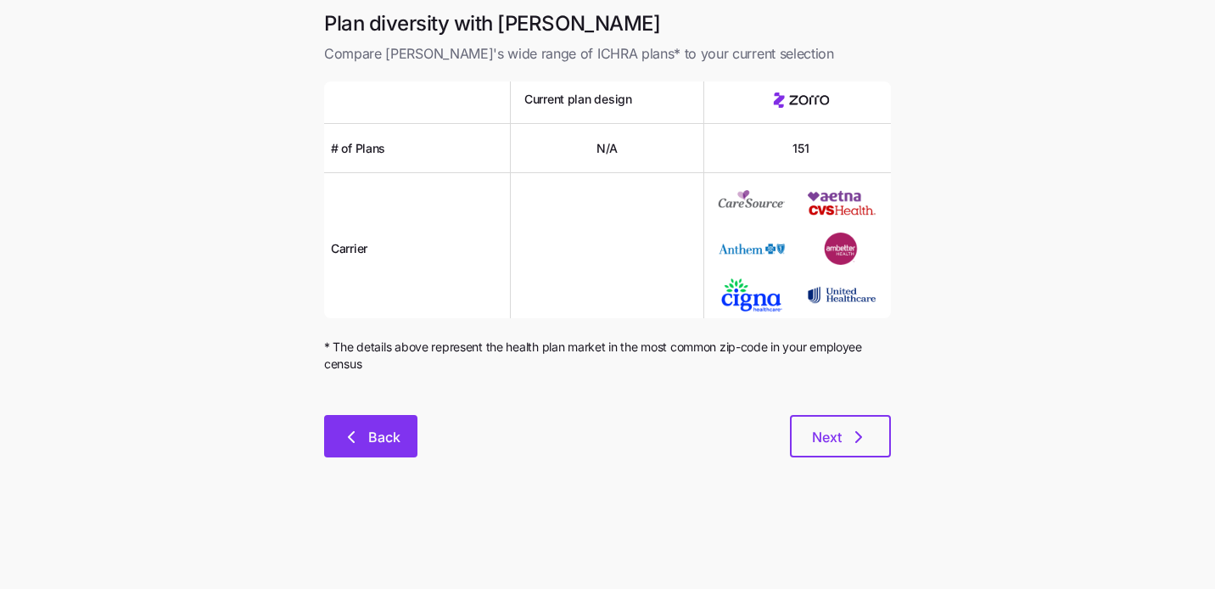
click at [361, 450] on button "Back" at bounding box center [370, 436] width 93 height 42
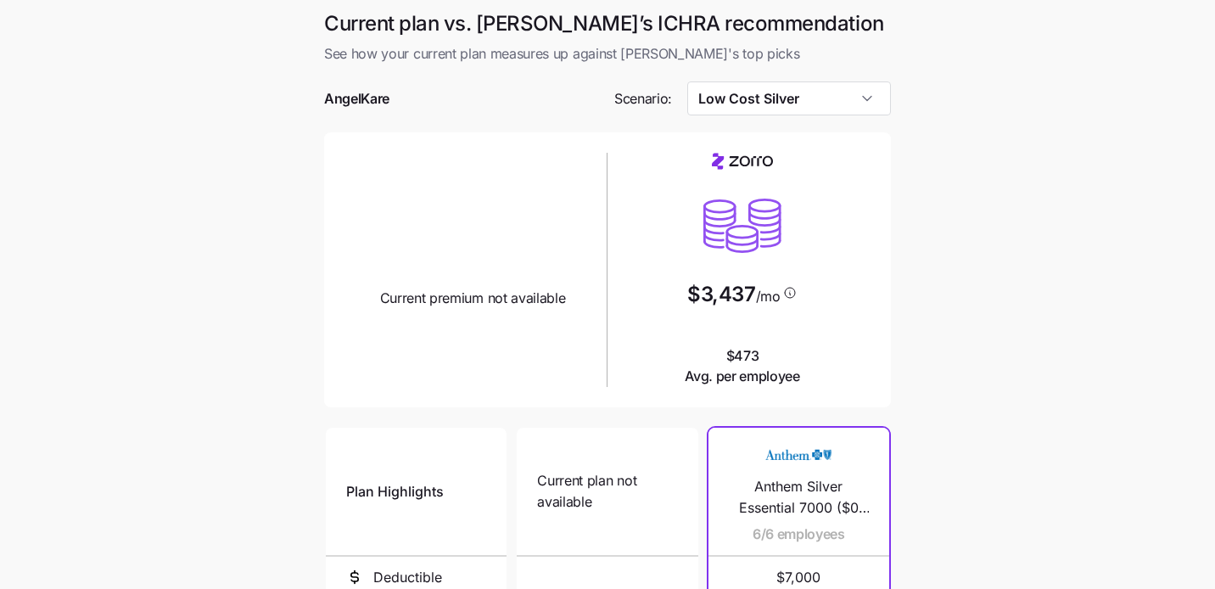
scroll to position [336, 0]
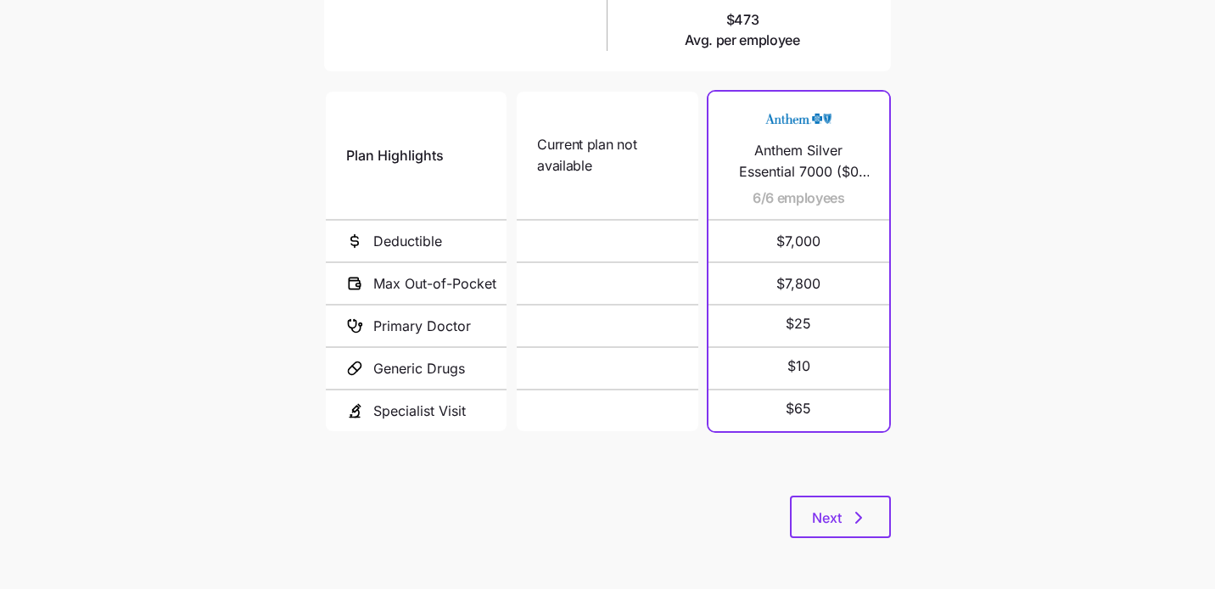
click at [834, 495] on div "Plan Highlights Deductible Max Out-of-Pocket Primary Doctor Generic Drugs Speci…" at bounding box center [607, 291] width 567 height 407
click at [834, 517] on span "Next" at bounding box center [827, 517] width 30 height 20
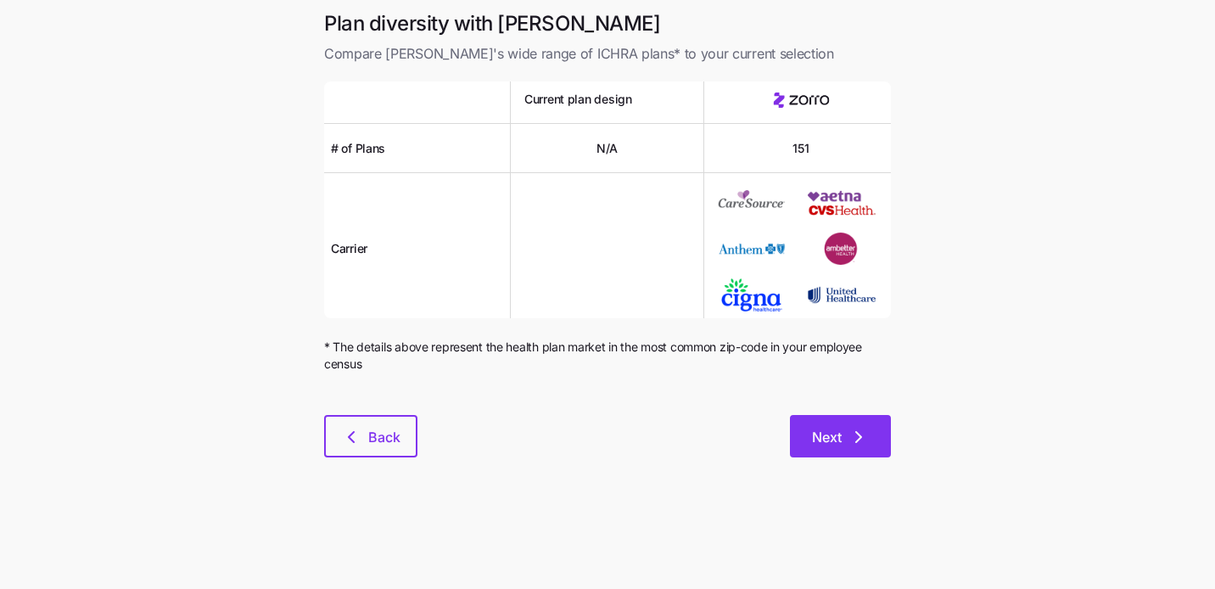
click at [847, 436] on span "Next" at bounding box center [840, 437] width 57 height 20
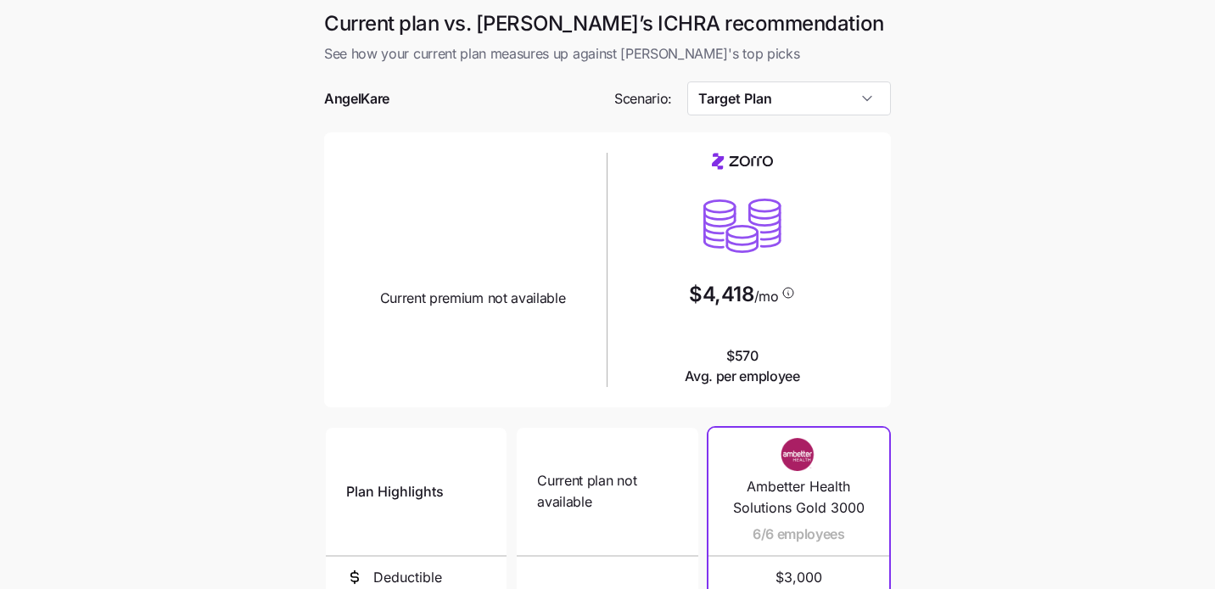
scroll to position [336, 0]
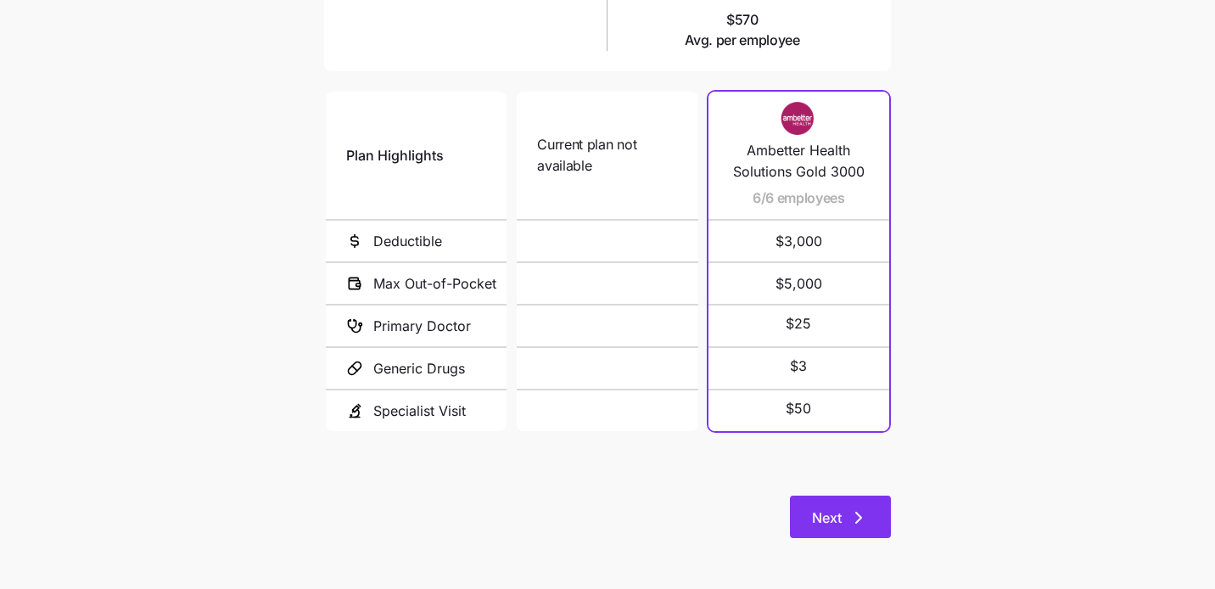
click at [836, 525] on span "Next" at bounding box center [827, 517] width 30 height 20
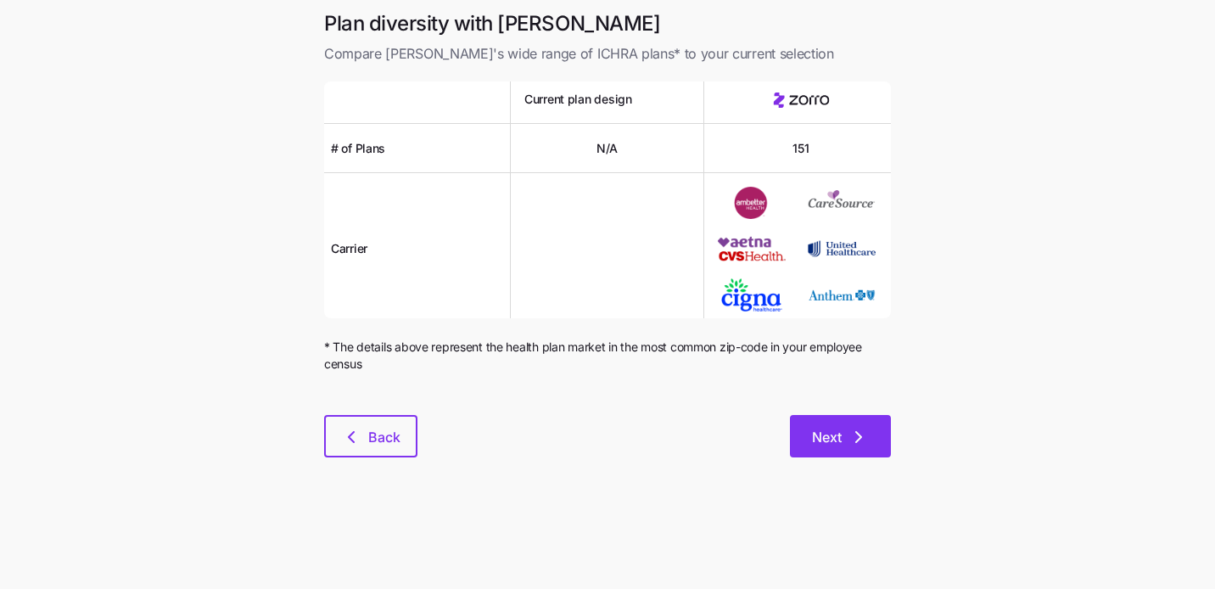
click at [854, 424] on button "Next" at bounding box center [840, 436] width 101 height 42
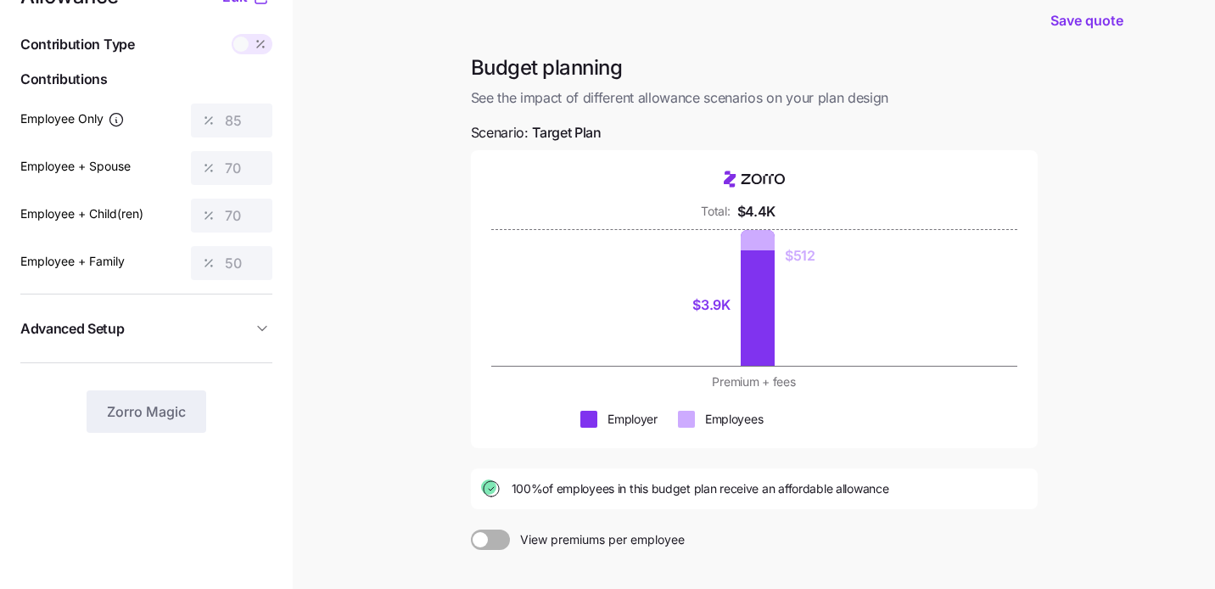
scroll to position [49, 0]
